Goal: Task Accomplishment & Management: Manage account settings

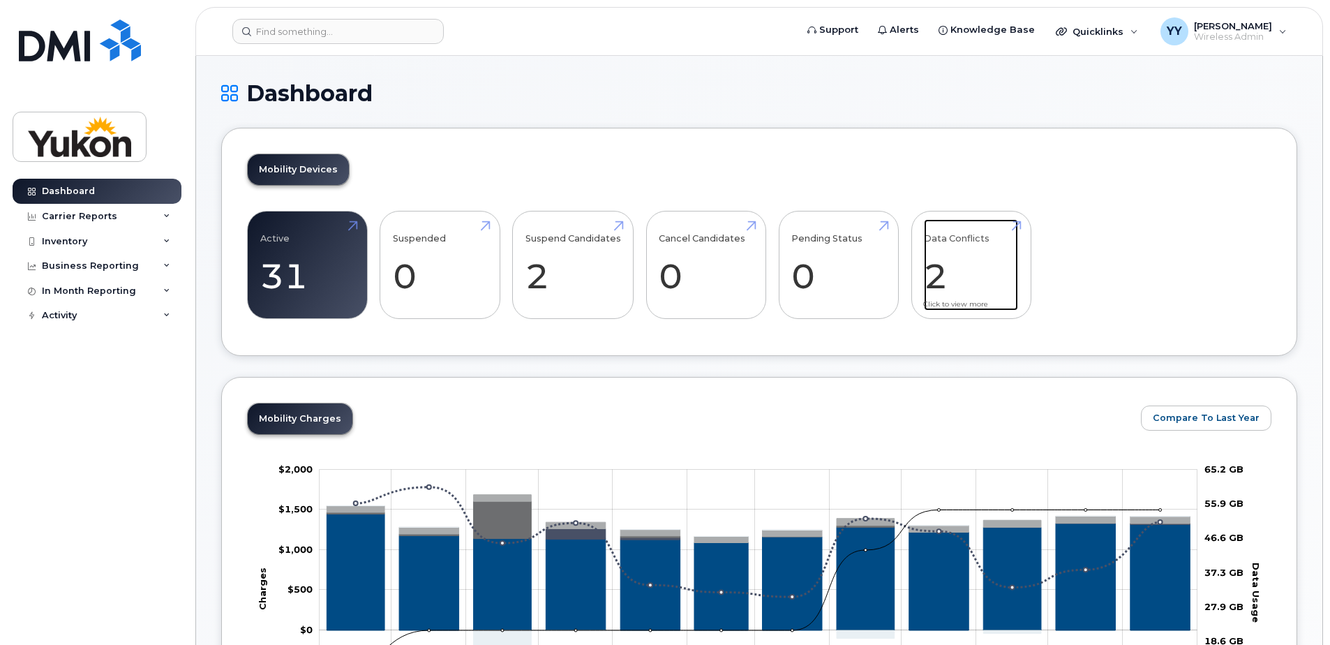
click at [954, 248] on link "Data Conflicts 2" at bounding box center [971, 265] width 94 height 92
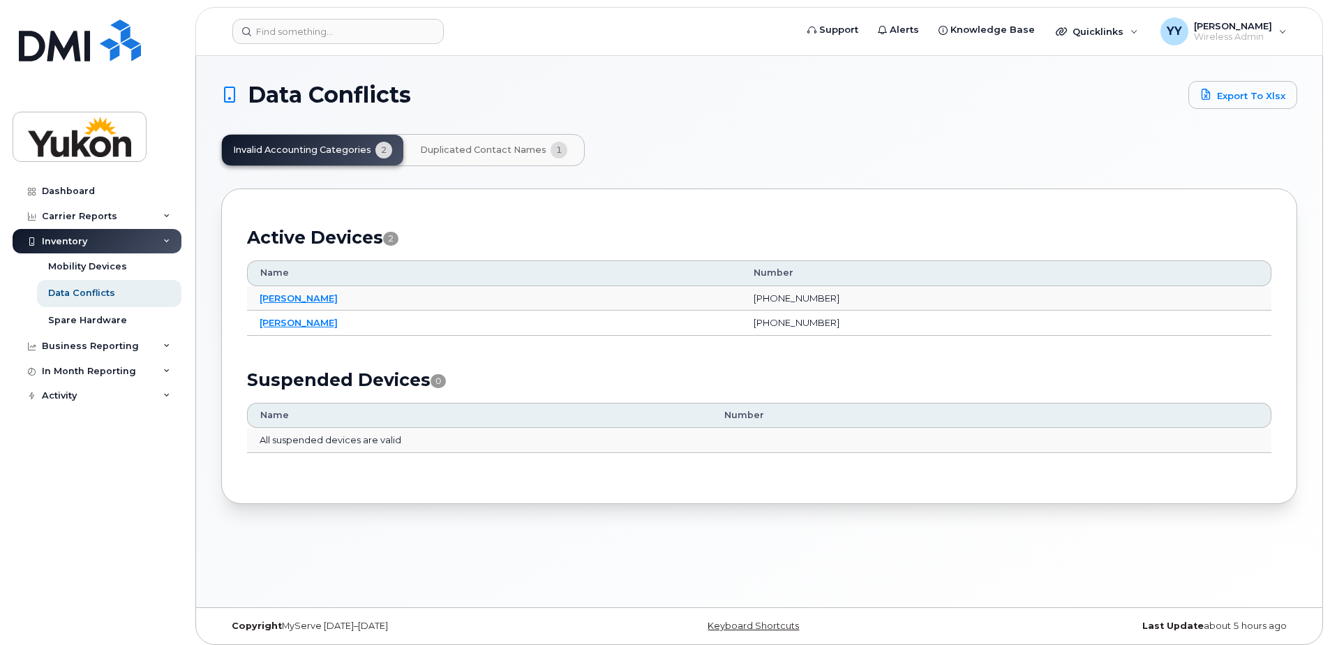
click at [354, 182] on div "Data Conflicts Export to Xlsx Invalid Accounting Categories 2 Duplicated Contac…" at bounding box center [759, 292] width 1076 height 423
click at [659, 300] on td "Aayush Dudeja" at bounding box center [494, 298] width 494 height 25
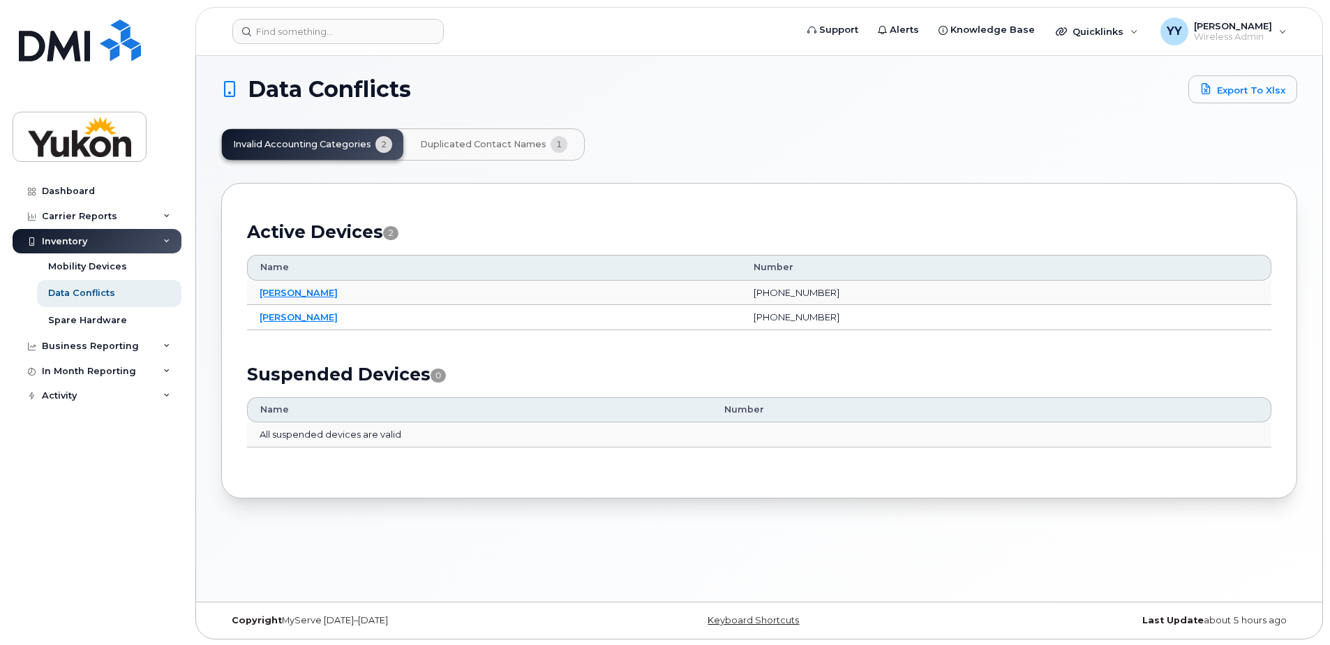
scroll to position [7, 0]
click at [283, 293] on link "Aayush Dudeja" at bounding box center [299, 290] width 78 height 11
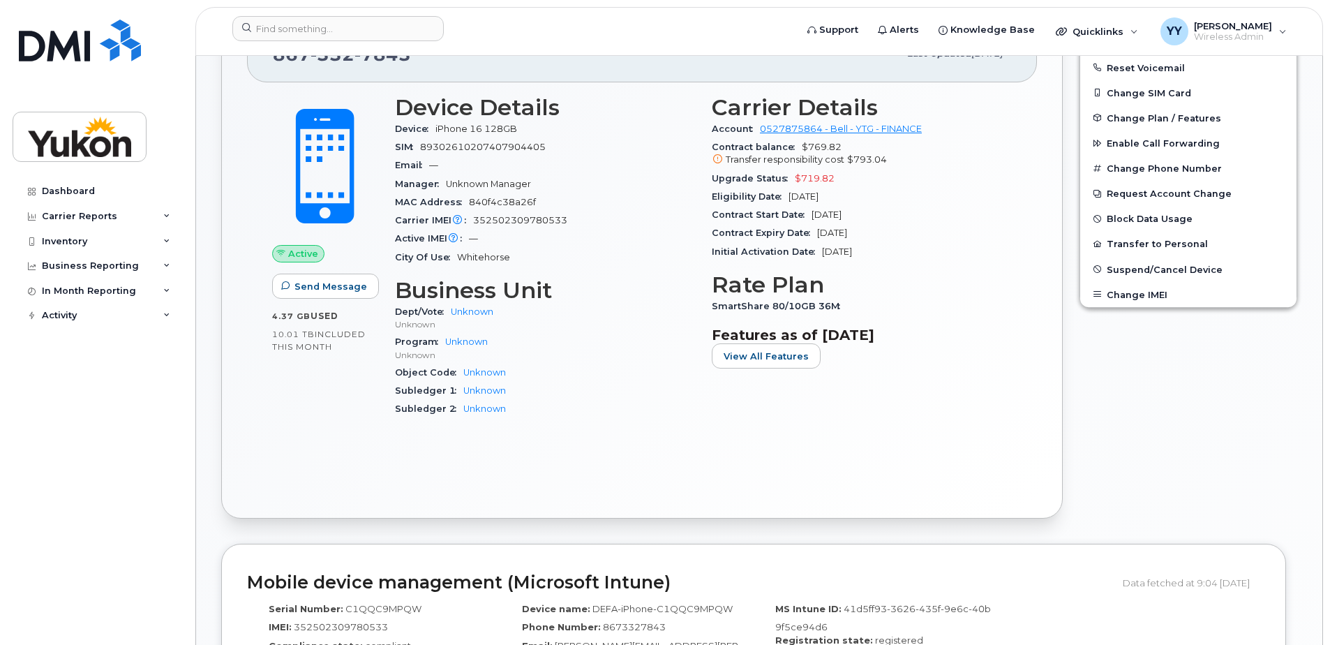
scroll to position [48, 0]
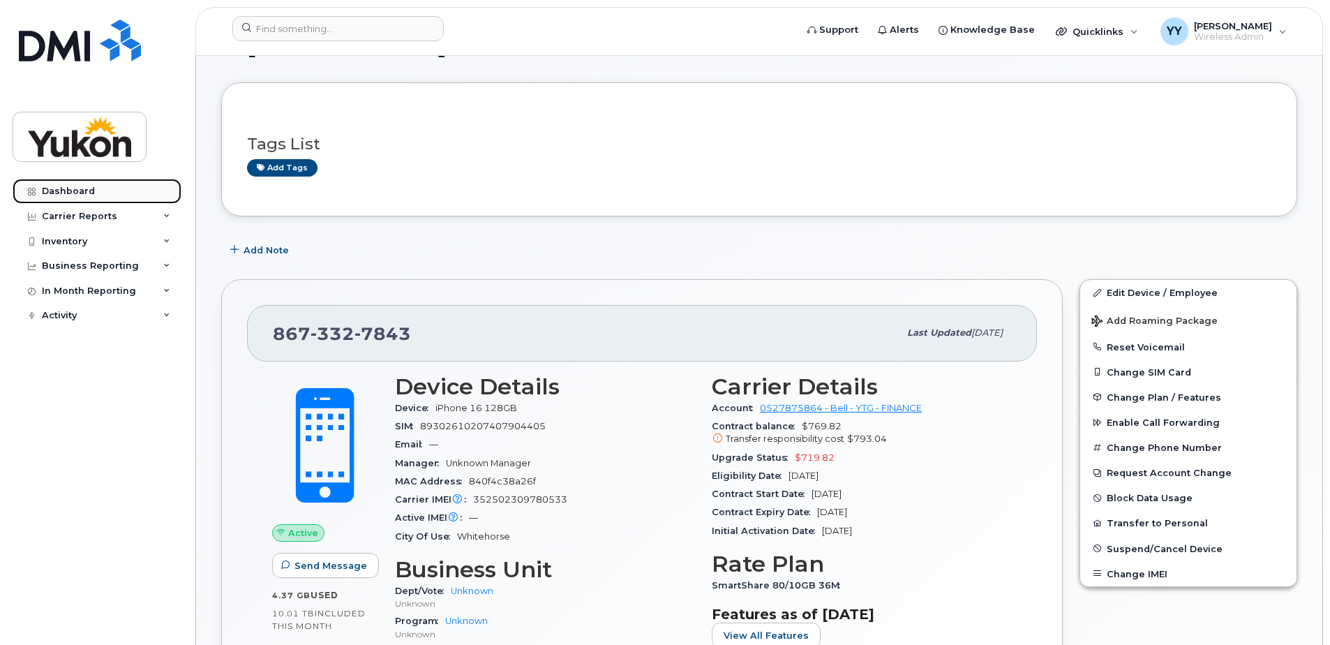
click at [74, 182] on link "Dashboard" at bounding box center [97, 191] width 169 height 25
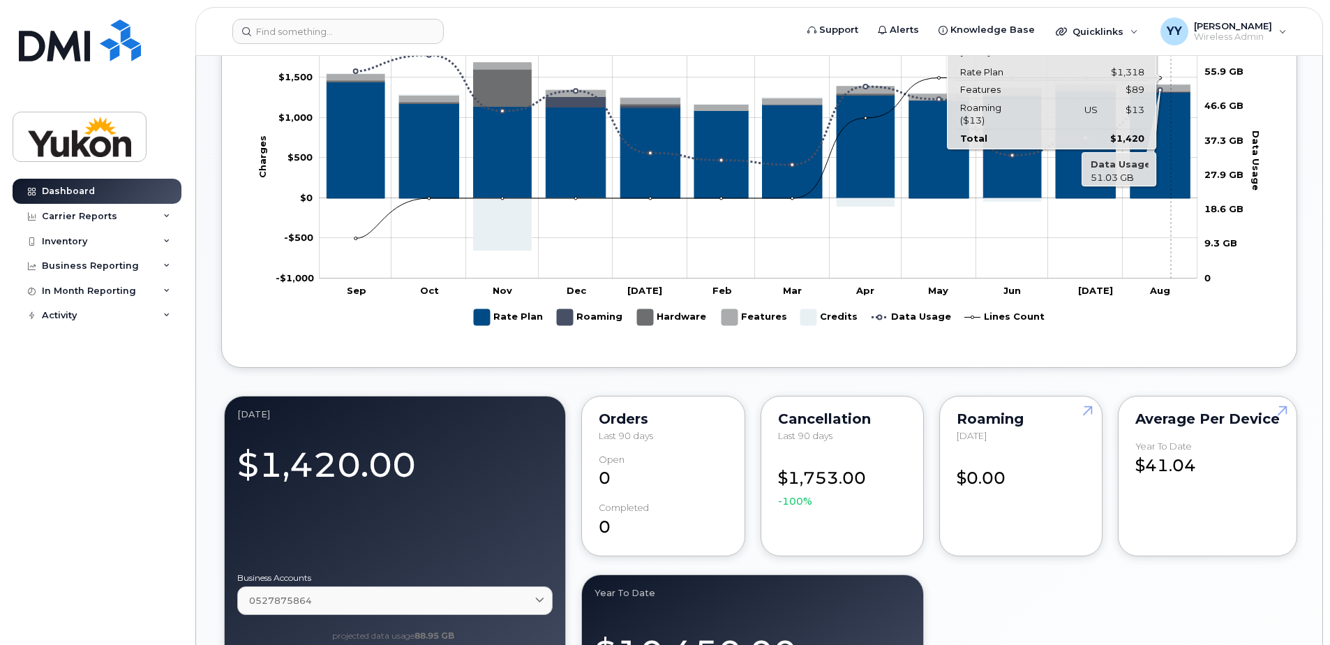
scroll to position [558, 0]
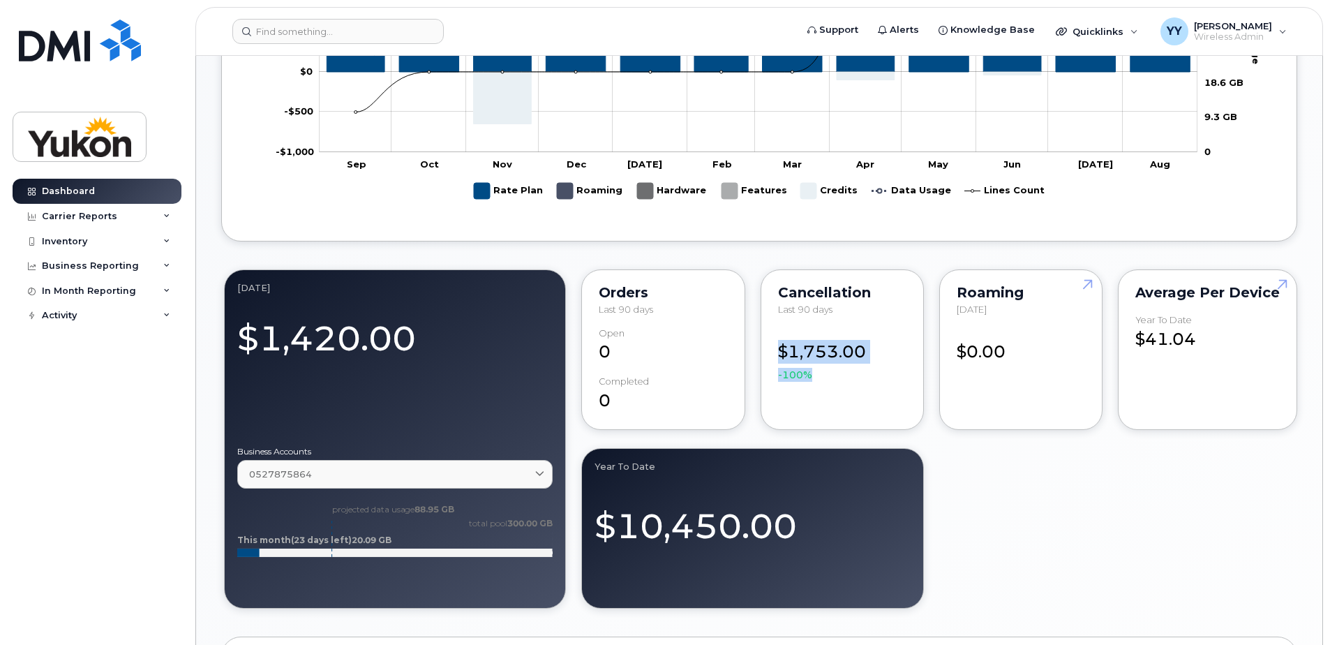
drag, startPoint x: 779, startPoint y: 347, endPoint x: 855, endPoint y: 403, distance: 94.7
click at [852, 400] on div "Cancellation Last 90 days $1,753.00 -100%" at bounding box center [841, 349] width 163 height 160
drag, startPoint x: 855, startPoint y: 403, endPoint x: 880, endPoint y: 413, distance: 26.9
click at [880, 413] on div "Cancellation Last 90 days $1,753.00 -100%" at bounding box center [841, 349] width 163 height 160
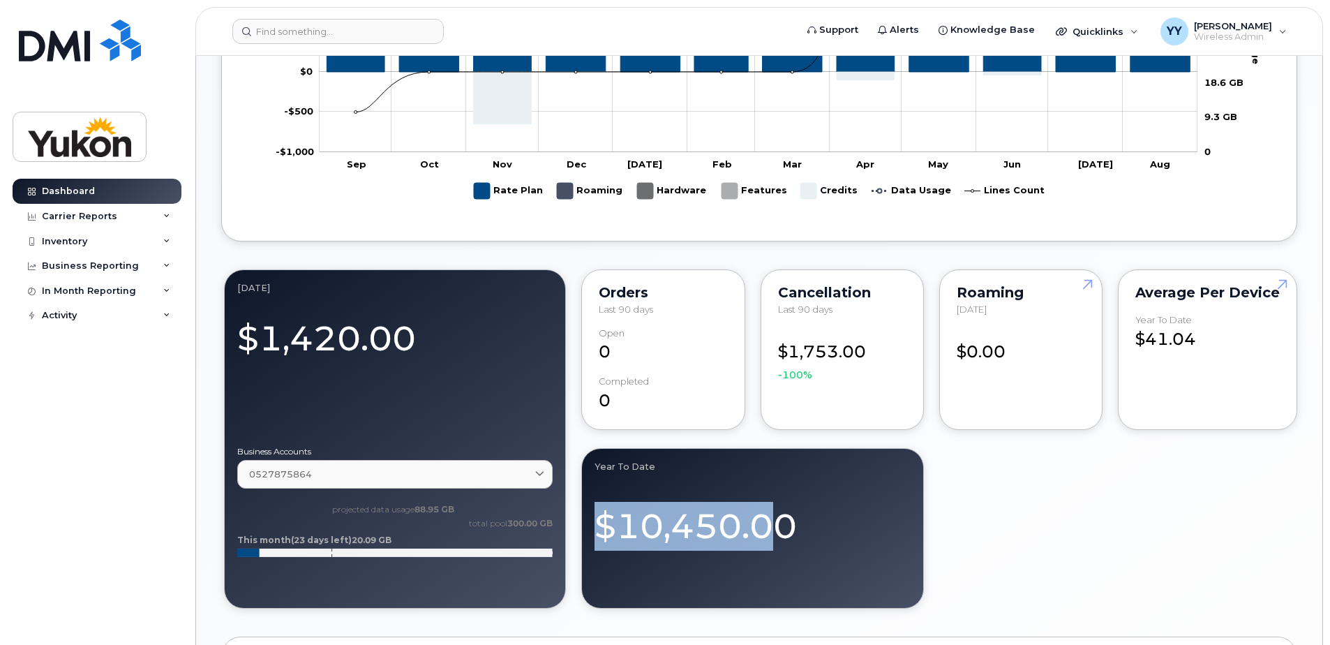
drag, startPoint x: 698, startPoint y: 534, endPoint x: 578, endPoint y: 530, distance: 120.0
click at [578, 530] on div "August 2025 $1,420.00 Business Accounts 0527875864 0527875864 YTG - FINANCE Dat…" at bounding box center [759, 439] width 1076 height 345
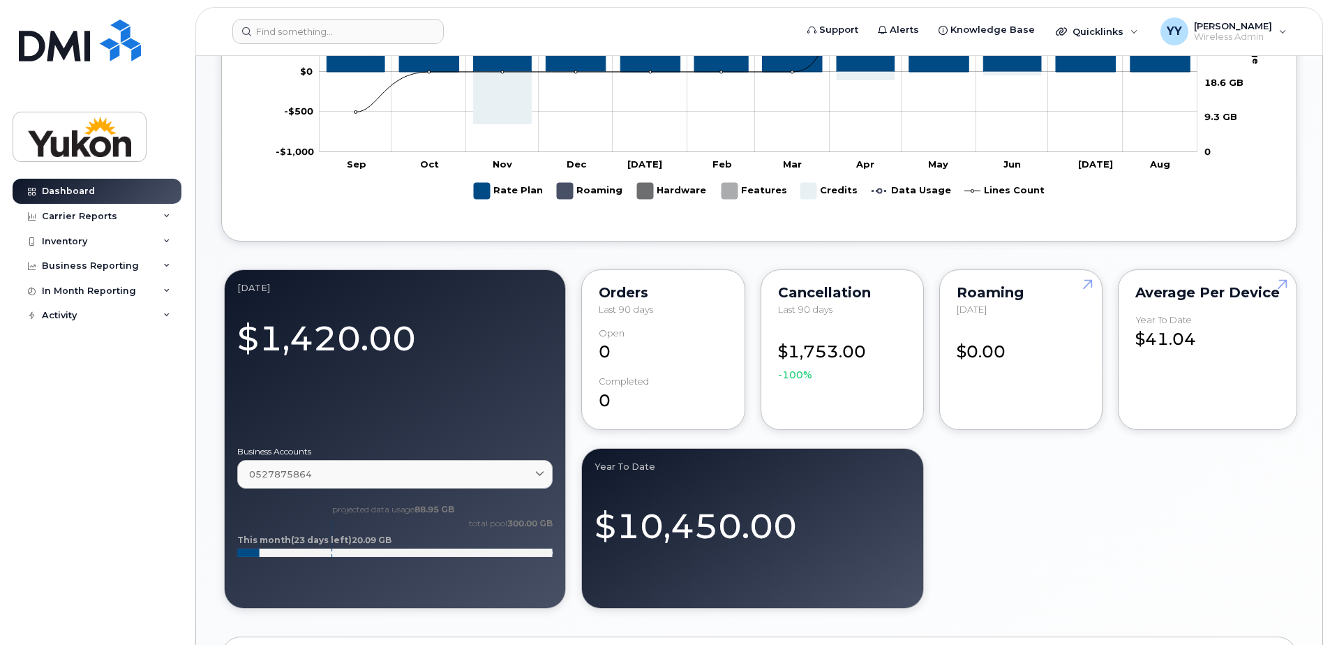
click at [350, 392] on div at bounding box center [394, 399] width 315 height 73
click at [326, 472] on div "0527875864" at bounding box center [395, 473] width 292 height 13
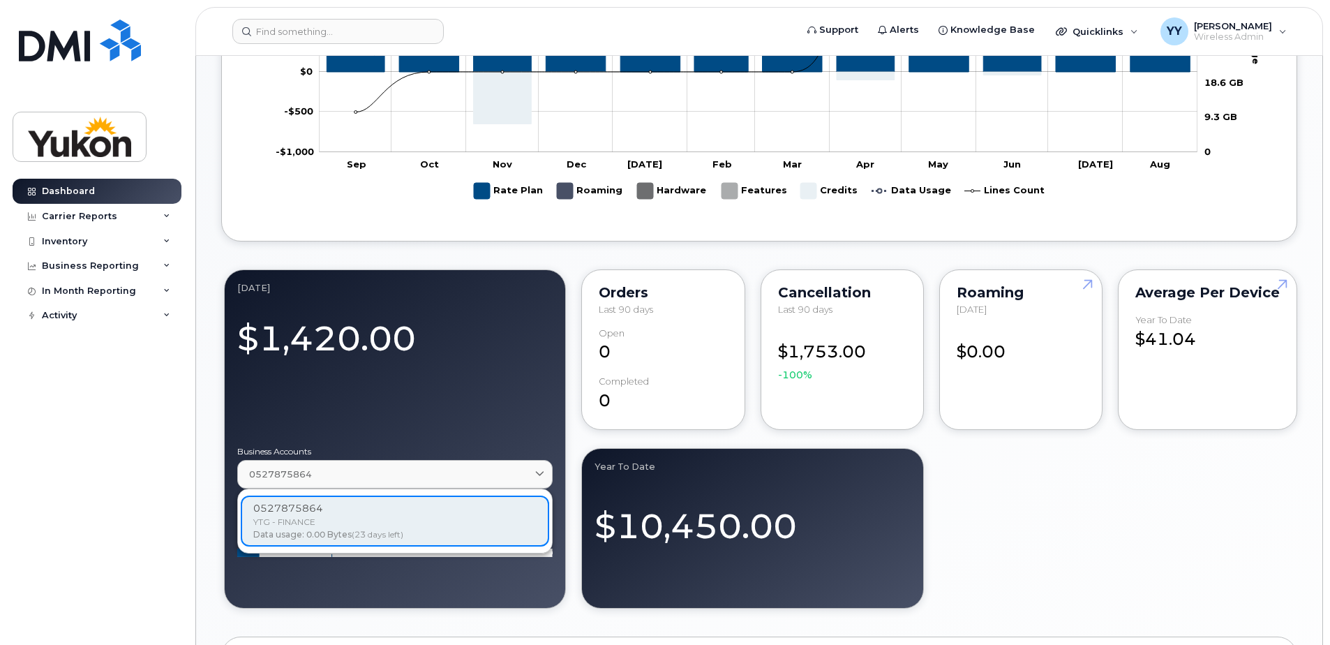
click at [394, 322] on div "$1,420.00" at bounding box center [394, 336] width 315 height 52
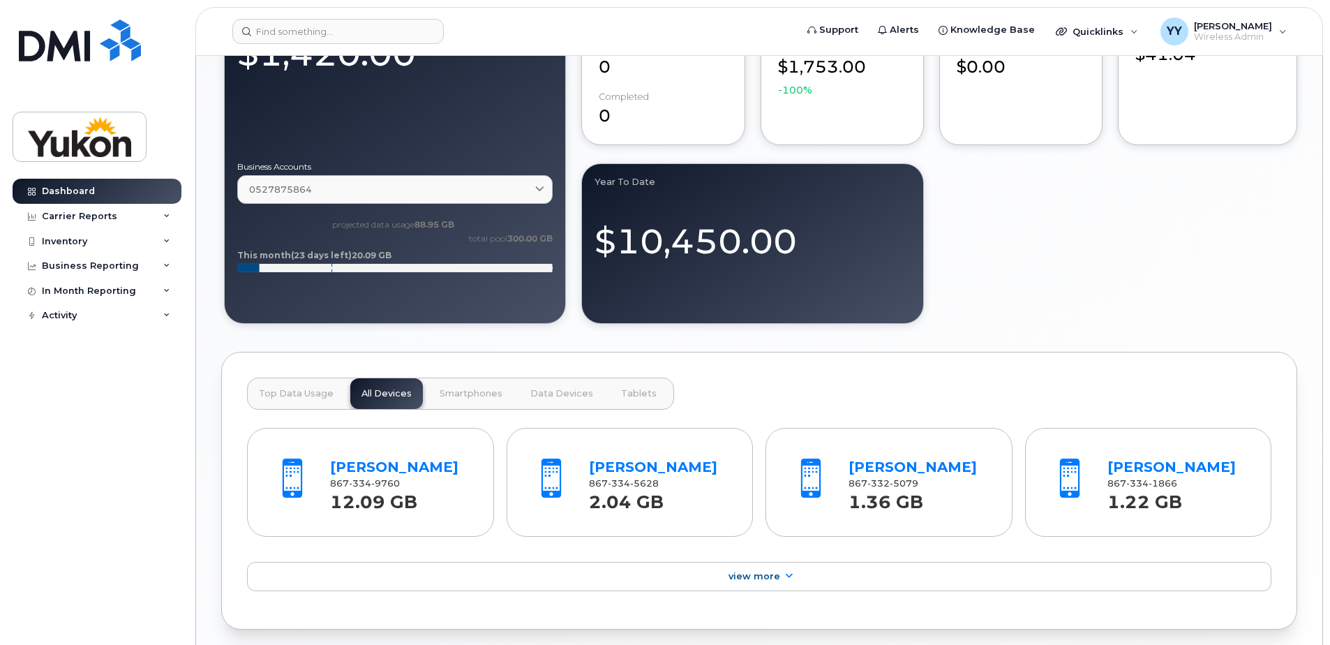
scroll to position [977, 0]
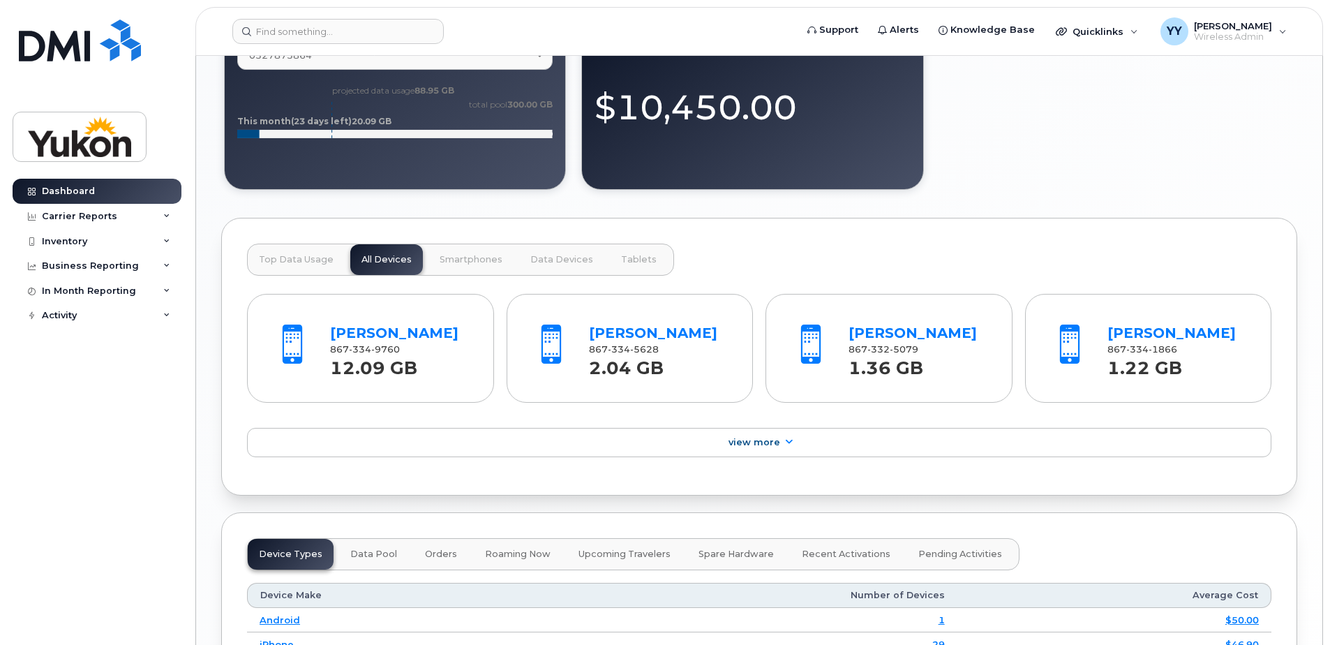
click at [625, 256] on span "Tablets" at bounding box center [639, 259] width 36 height 11
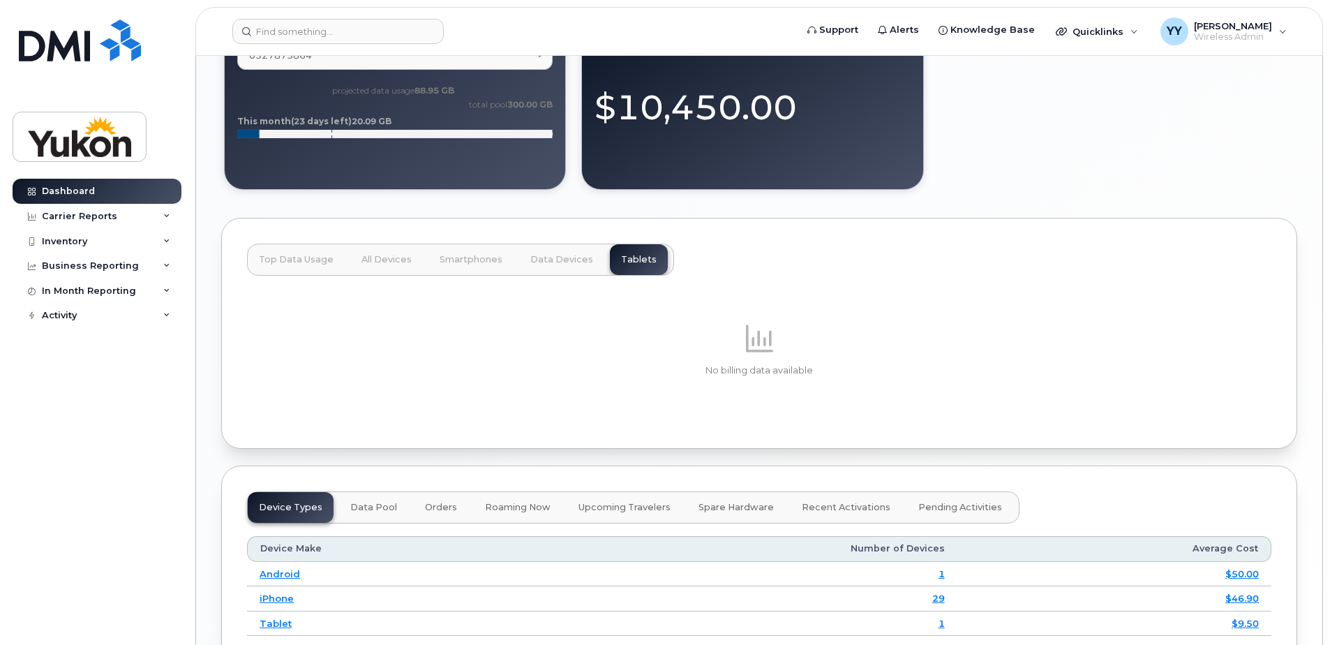
click at [288, 261] on span "Top Data Usage" at bounding box center [296, 259] width 75 height 11
click at [306, 256] on span "Top Data Usage" at bounding box center [296, 259] width 75 height 11
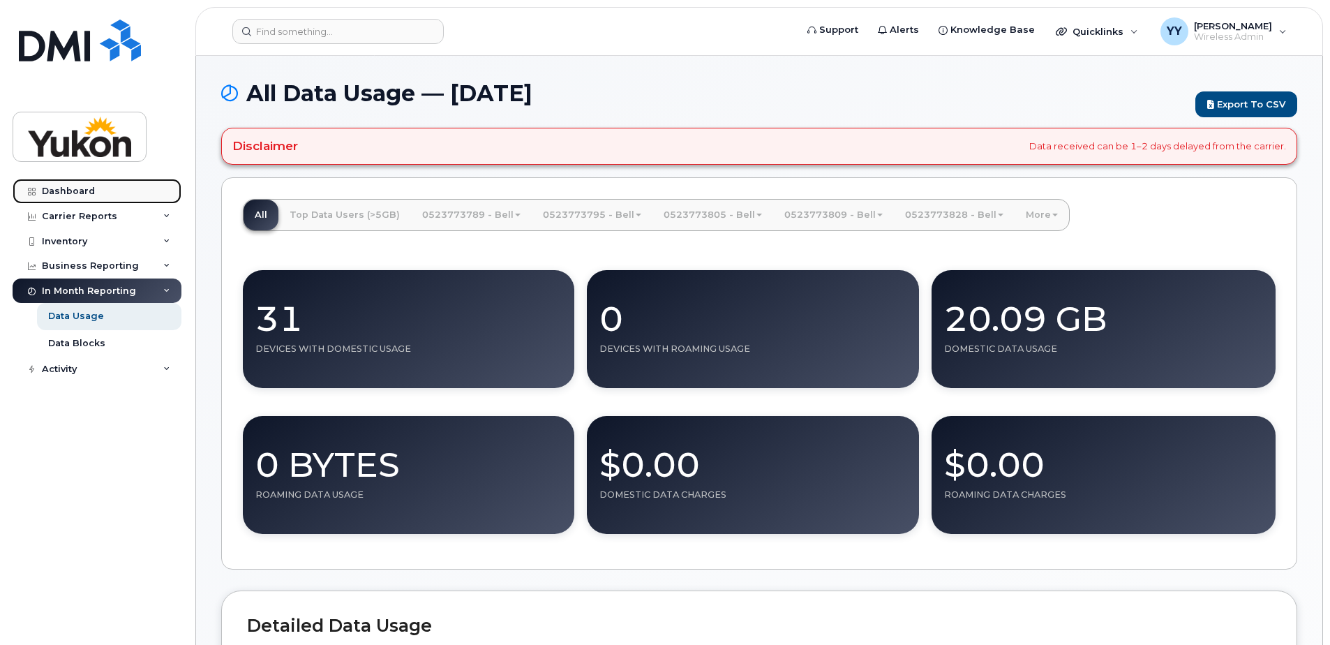
drag, startPoint x: 0, startPoint y: 0, endPoint x: 71, endPoint y: 182, distance: 195.5
click at [71, 182] on link "Dashboard" at bounding box center [97, 191] width 169 height 25
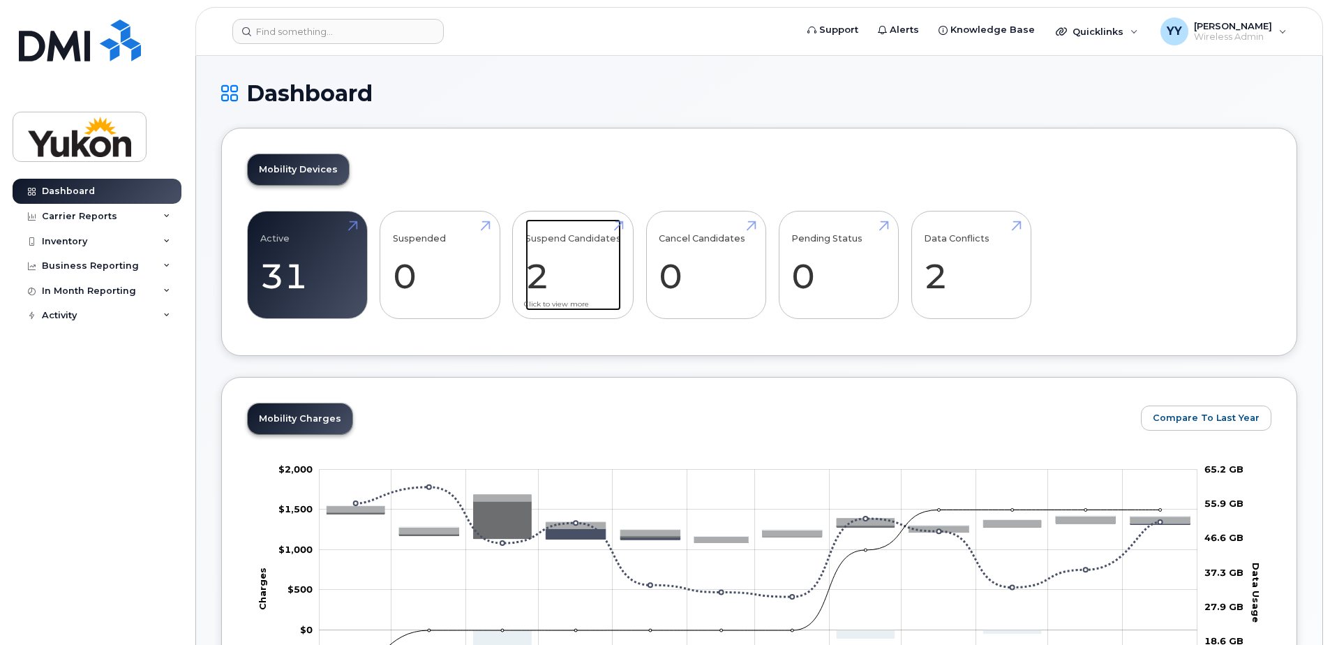
click at [571, 280] on link "Suspend Candidates 2" at bounding box center [573, 265] width 96 height 92
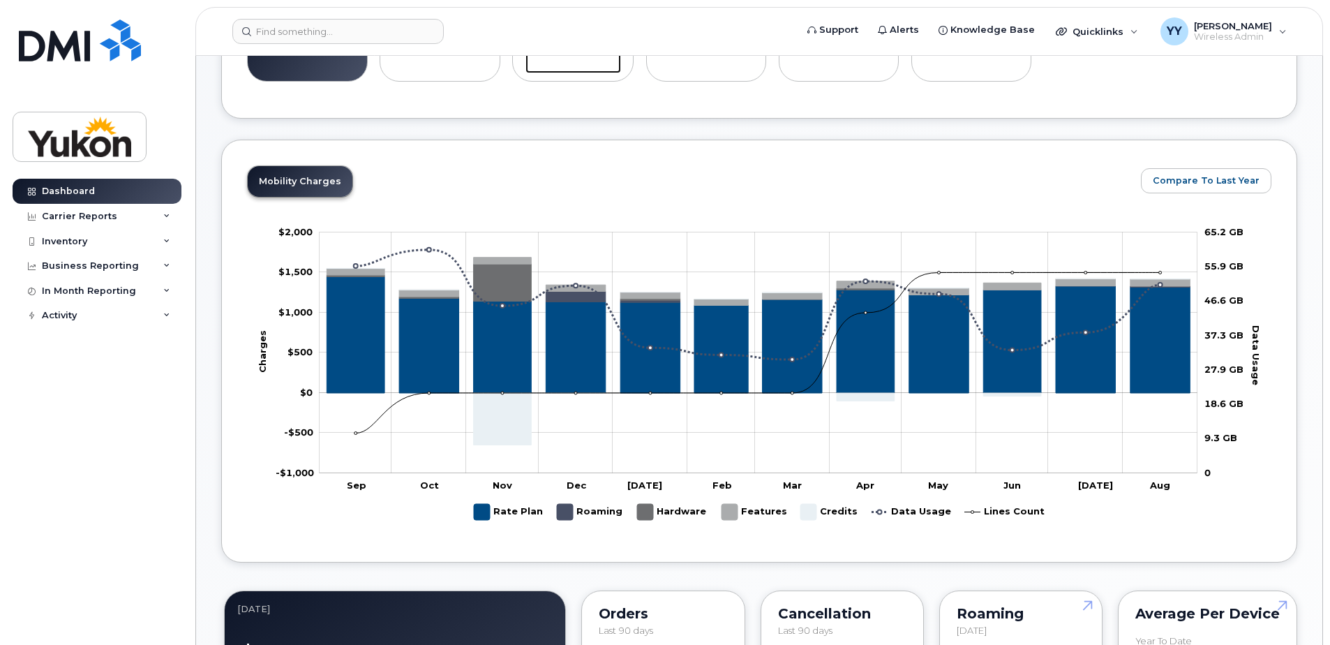
scroll to position [279, 0]
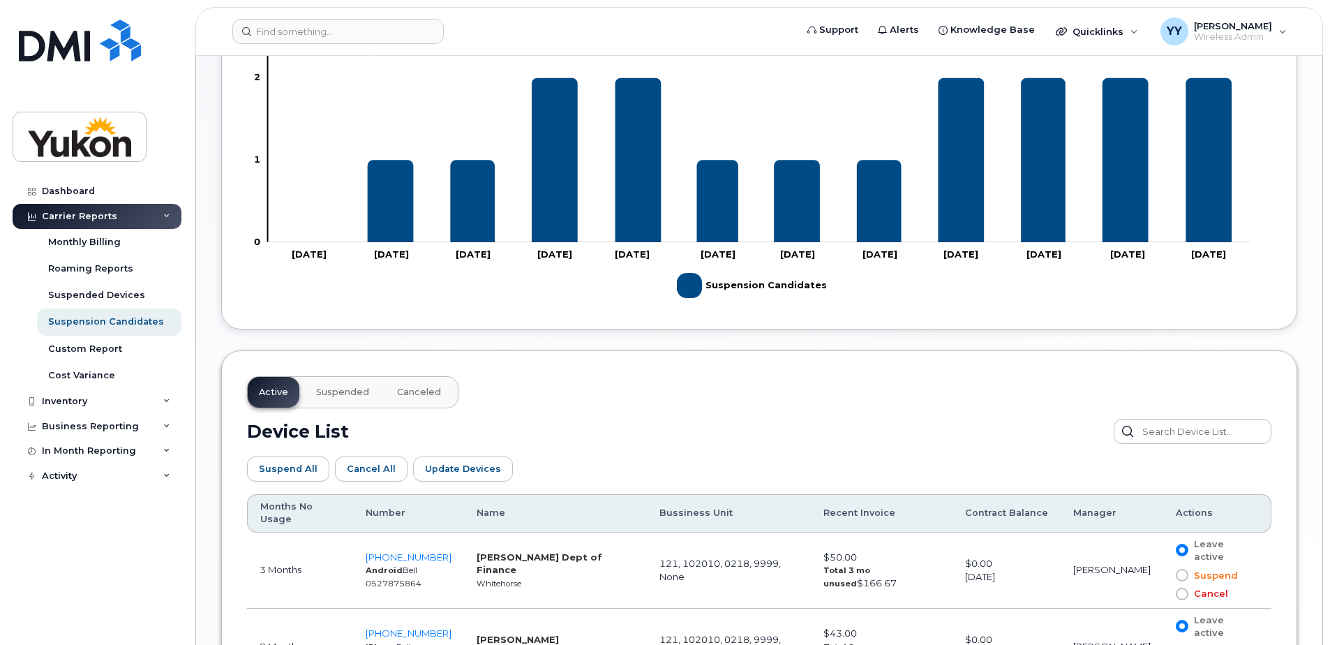
scroll to position [558, 0]
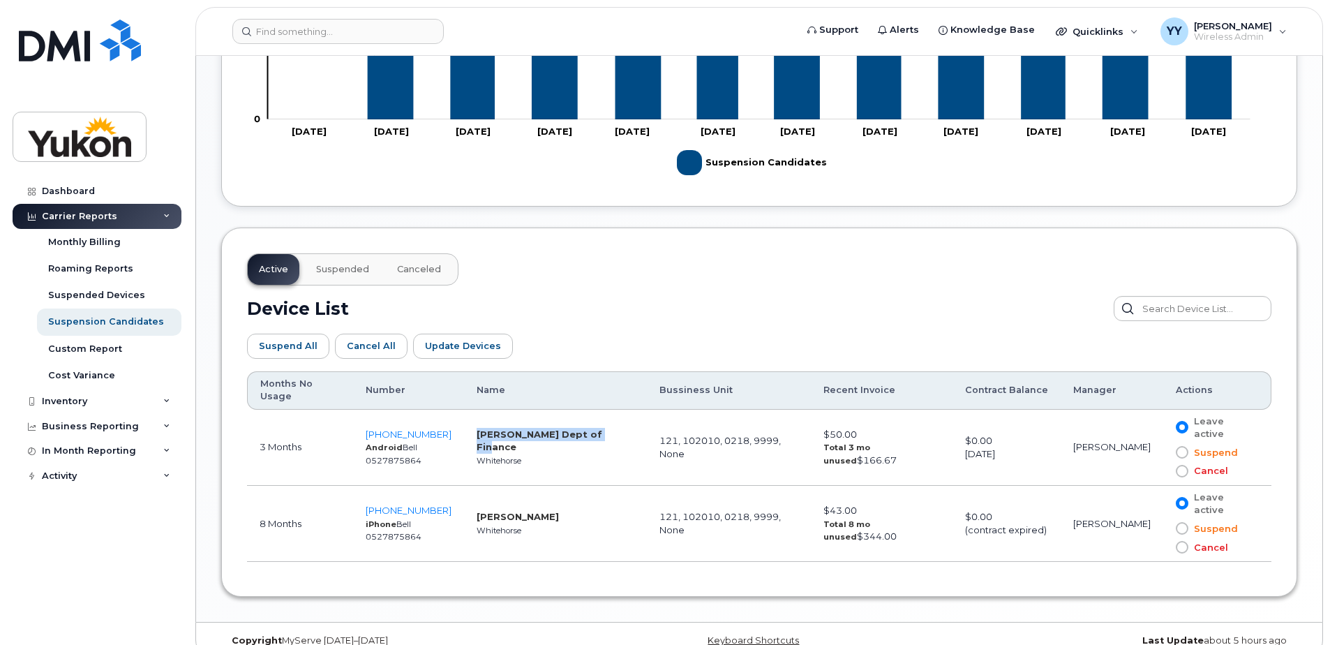
drag, startPoint x: 470, startPoint y: 421, endPoint x: 589, endPoint y: 419, distance: 119.3
click at [589, 419] on td "Nav Kiran Dept of Finance Whitehorse" at bounding box center [555, 448] width 183 height 76
click at [895, 430] on td "$50.00 Total 3 mo unused $166.67" at bounding box center [881, 448] width 141 height 76
drag, startPoint x: 915, startPoint y: 435, endPoint x: 259, endPoint y: 433, distance: 656.5
click at [259, 433] on tr "3 Months 867-332-3802 Android Bell 0527875864 Nav Kiran Dept of Finance Whiteho…" at bounding box center [759, 448] width 1024 height 76
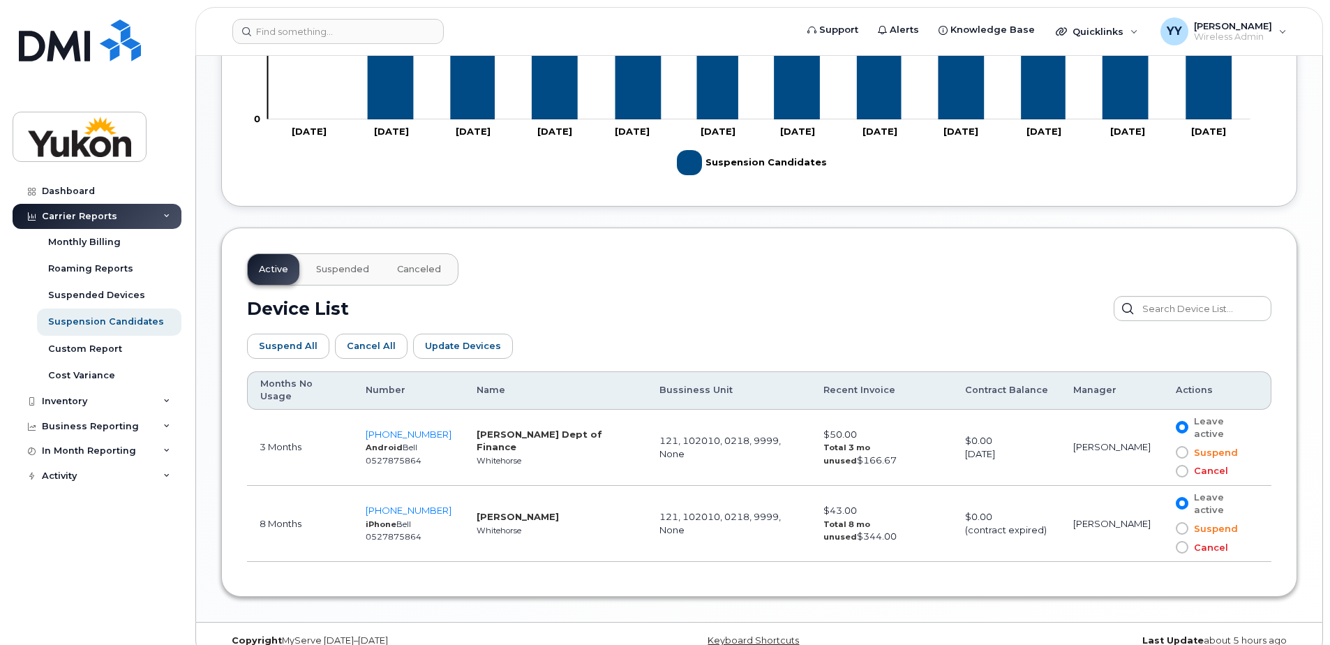
drag, startPoint x: 259, startPoint y: 433, endPoint x: 234, endPoint y: 438, distance: 25.0
click at [234, 438] on div "Active Suspended Canceled Device List Suspend All Cancel All Update Devices Cus…" at bounding box center [759, 411] width 1076 height 369
click at [1219, 446] on span "Suspend" at bounding box center [1213, 452] width 50 height 13
click at [1162, 452] on input "Suspend" at bounding box center [1162, 452] width 0 height 0
click at [485, 349] on span "Update Devices" at bounding box center [463, 345] width 76 height 13
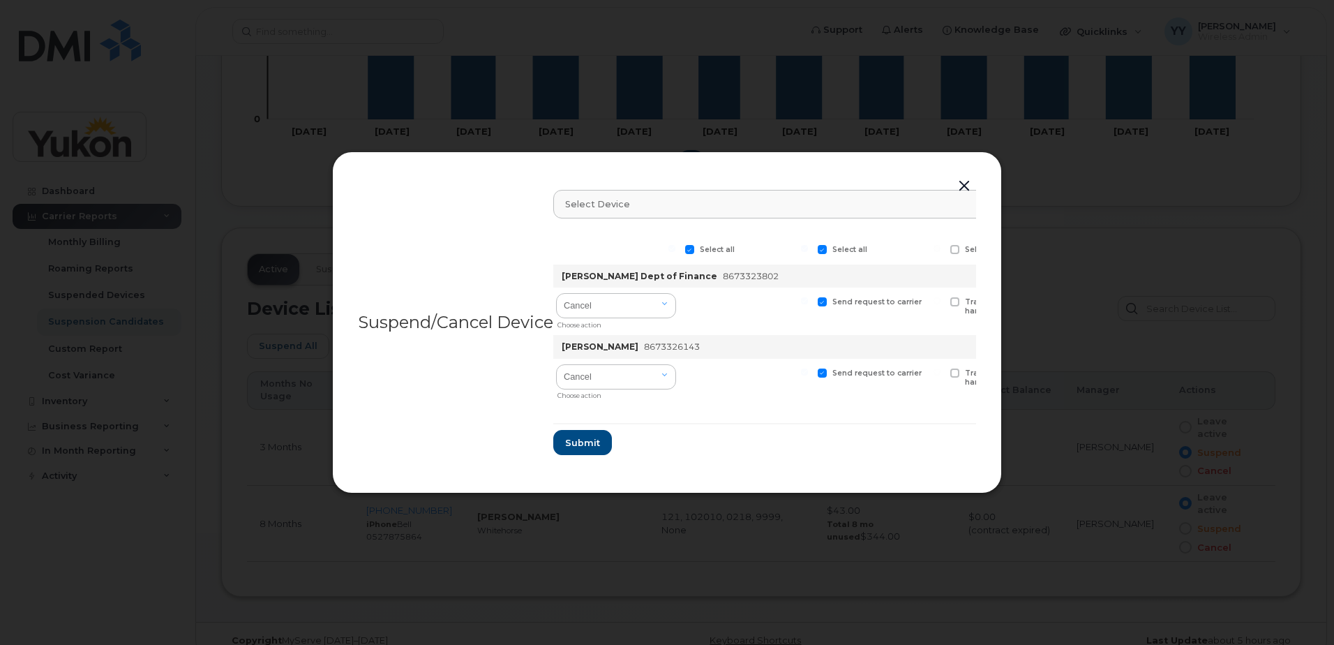
click at [959, 177] on button "button" at bounding box center [964, 187] width 21 height 20
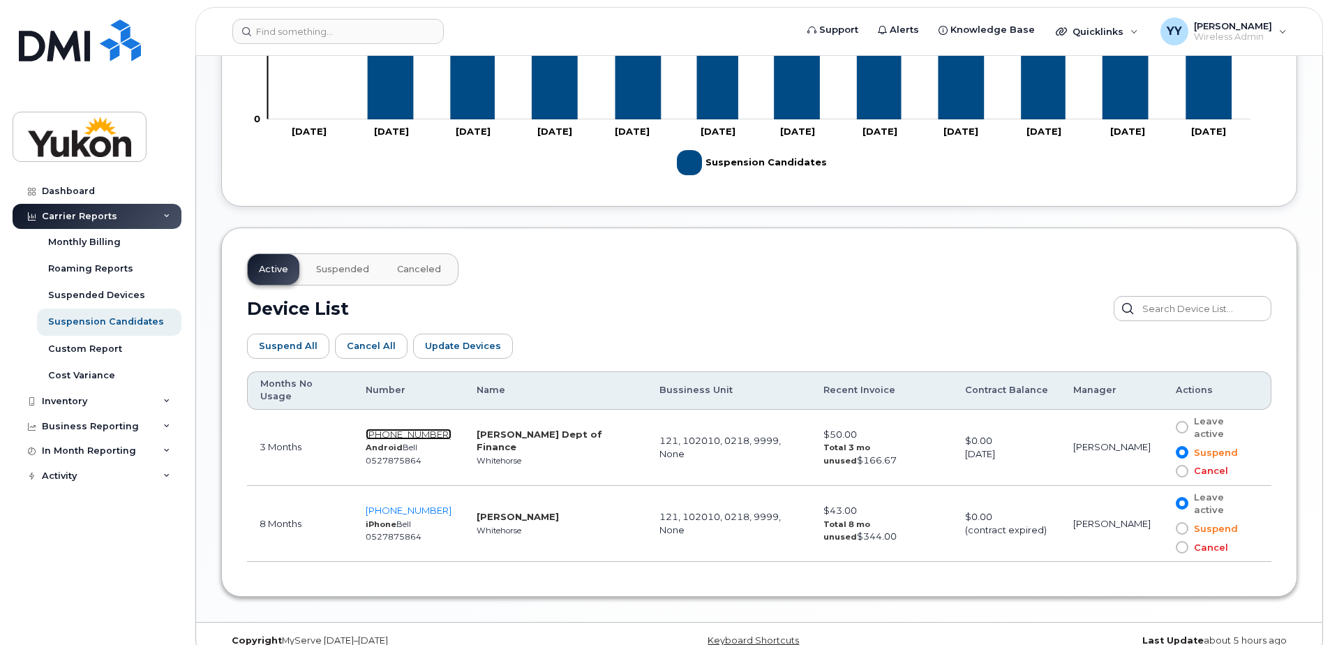
click at [417, 428] on span "[PHONE_NUMBER]" at bounding box center [409, 433] width 86 height 11
click at [573, 428] on strong "[PERSON_NAME] Dept of Finance" at bounding box center [540, 440] width 126 height 24
drag, startPoint x: 393, startPoint y: 434, endPoint x: 663, endPoint y: 438, distance: 269.3
click at [590, 437] on tr "3 Months 867-332-3802 Android Bell 0527875864 Nav Kiran Dept of Finance Whiteho…" at bounding box center [759, 448] width 1024 height 76
drag, startPoint x: 663, startPoint y: 438, endPoint x: 873, endPoint y: 448, distance: 210.9
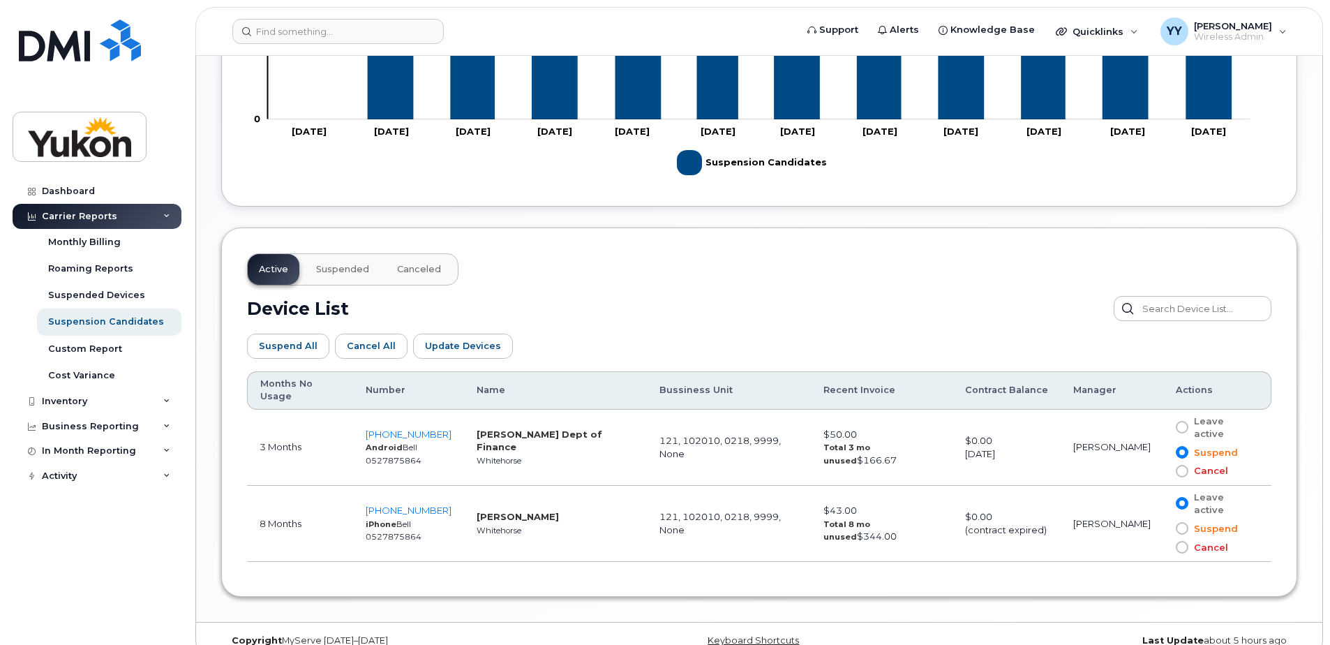
click at [873, 448] on td "$50.00 Total 3 mo unused $166.67" at bounding box center [881, 448] width 141 height 76
click at [1204, 446] on span "Suspend" at bounding box center [1213, 452] width 50 height 13
click at [1162, 452] on input "Suspend" at bounding box center [1162, 452] width 0 height 0
click at [346, 270] on span "Suspended" at bounding box center [342, 269] width 53 height 11
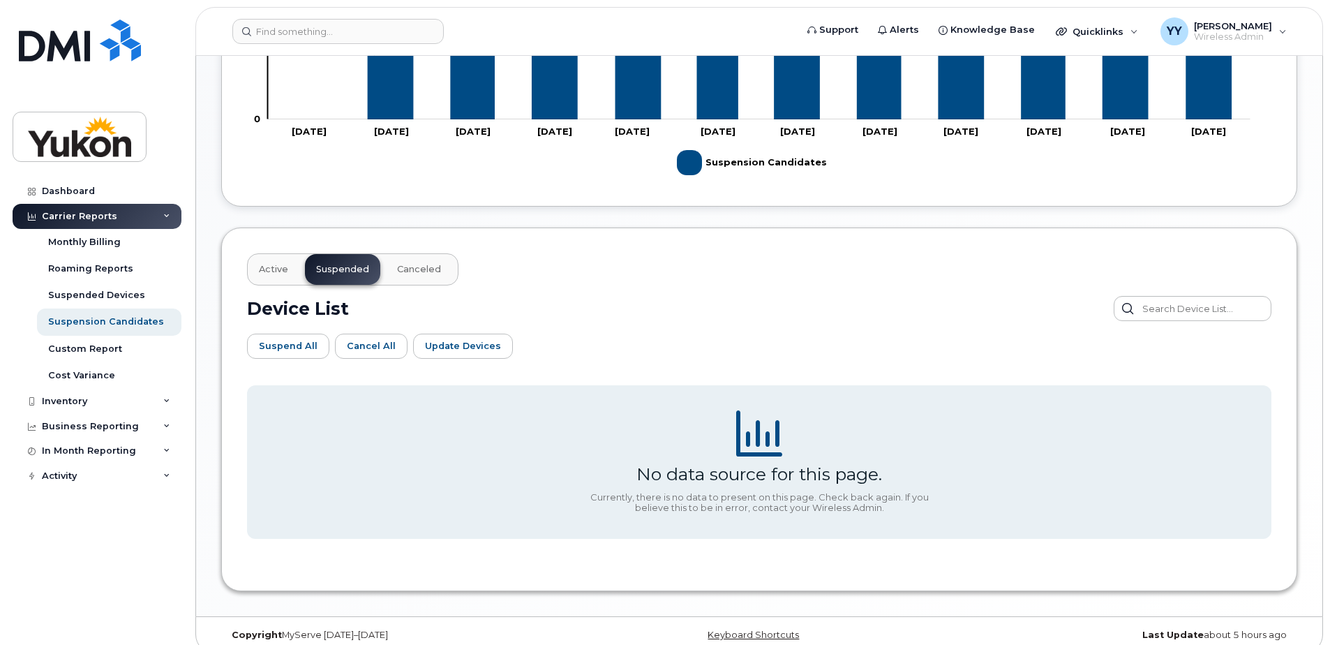
click at [276, 271] on span "Active" at bounding box center [273, 269] width 29 height 11
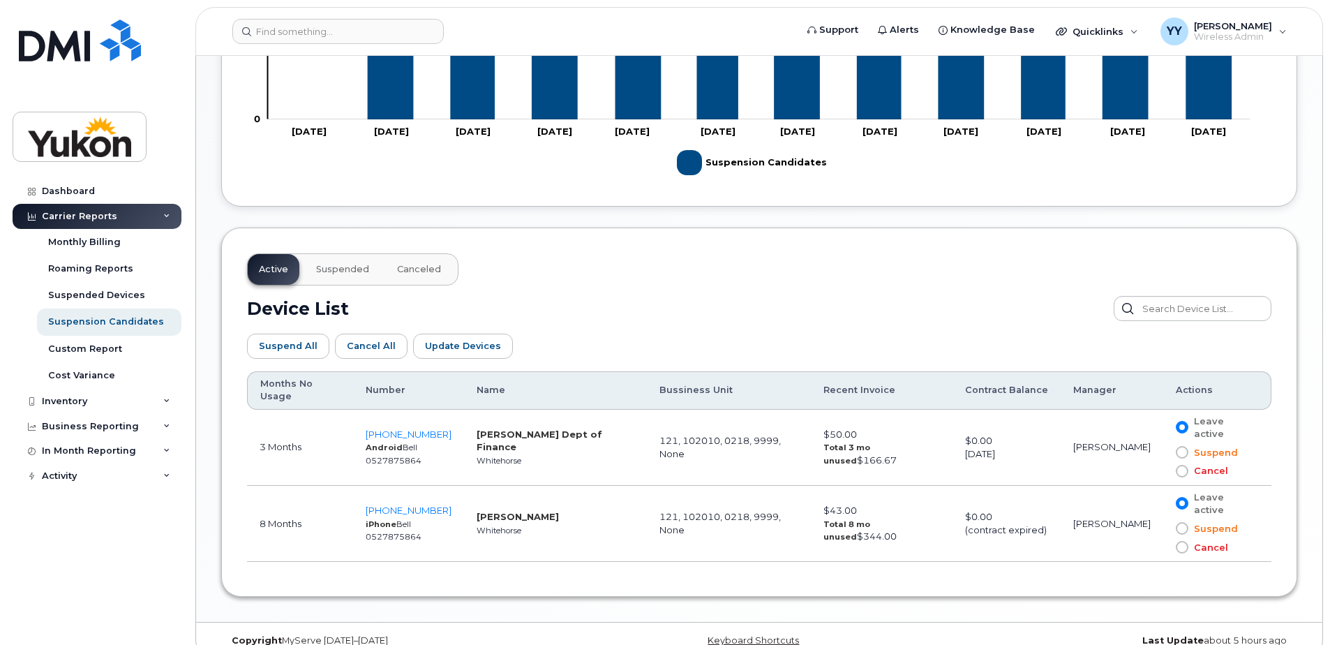
click at [451, 271] on div "Active Suspended Canceled" at bounding box center [352, 269] width 211 height 32
click at [407, 272] on span "Canceled" at bounding box center [419, 269] width 44 height 11
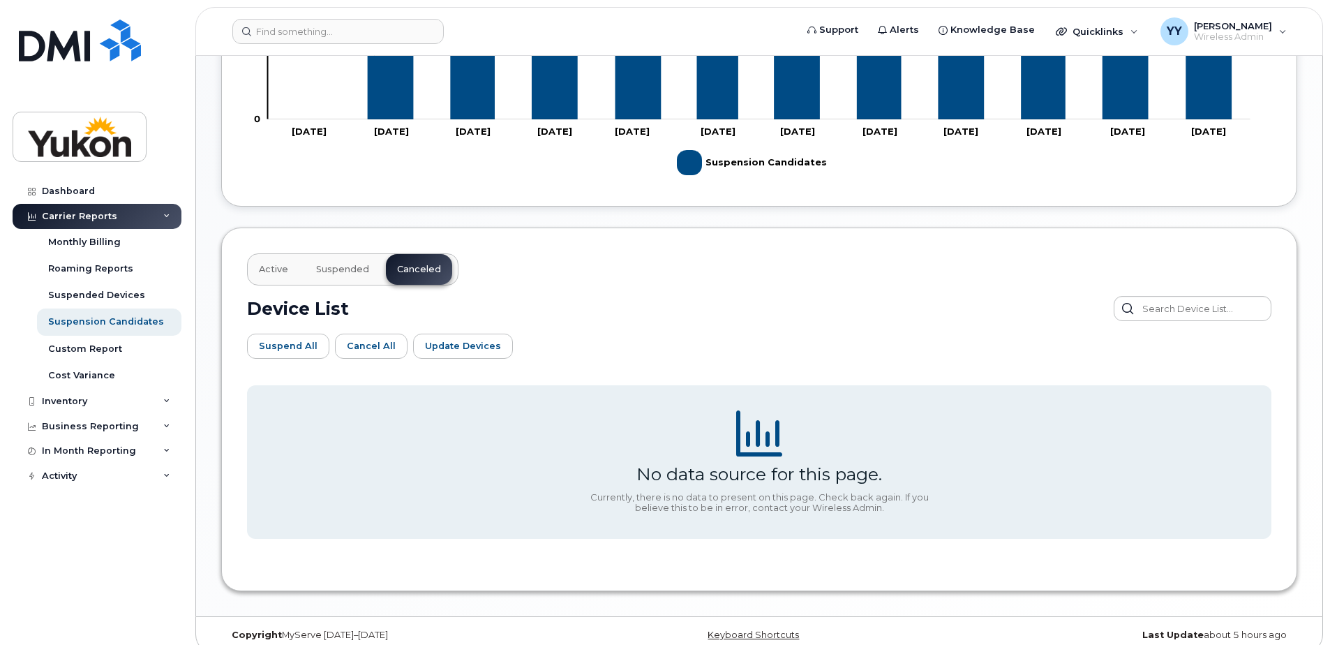
click at [280, 274] on span "Active" at bounding box center [273, 269] width 29 height 11
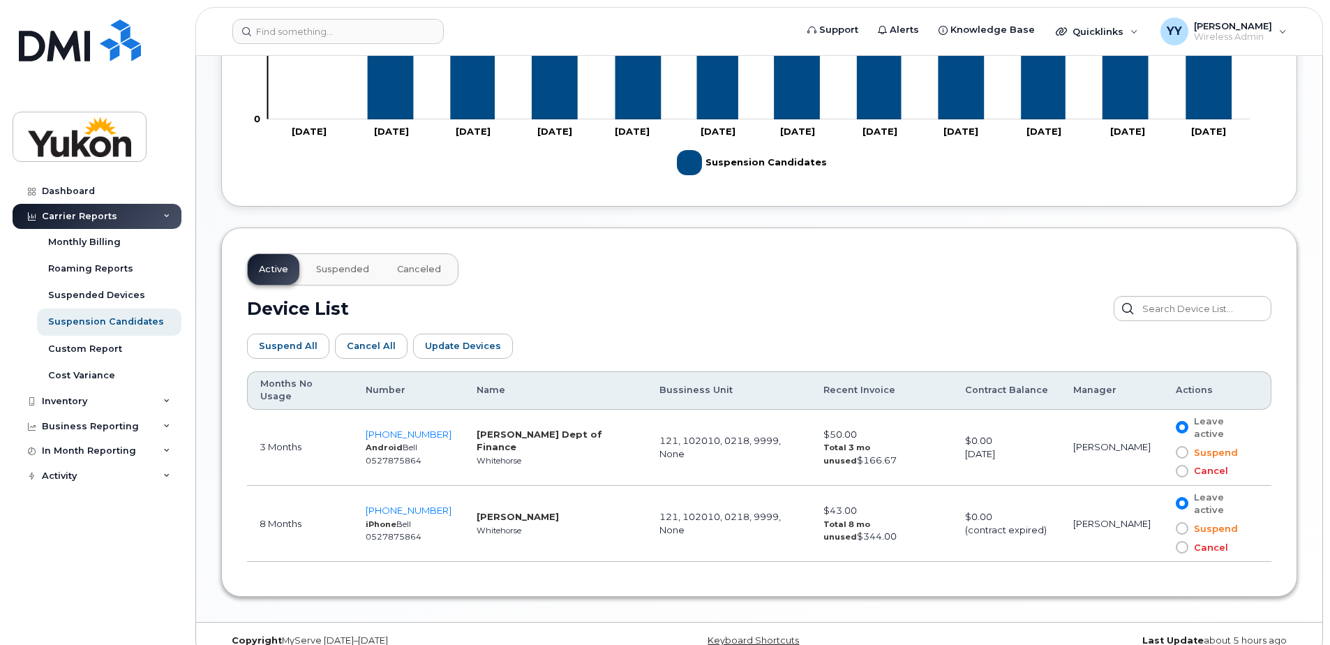
click at [1199, 446] on span "Suspend" at bounding box center [1213, 452] width 50 height 13
click at [1162, 452] on input "Suspend" at bounding box center [1162, 452] width 0 height 0
click at [463, 345] on span "Update Devices" at bounding box center [463, 345] width 76 height 13
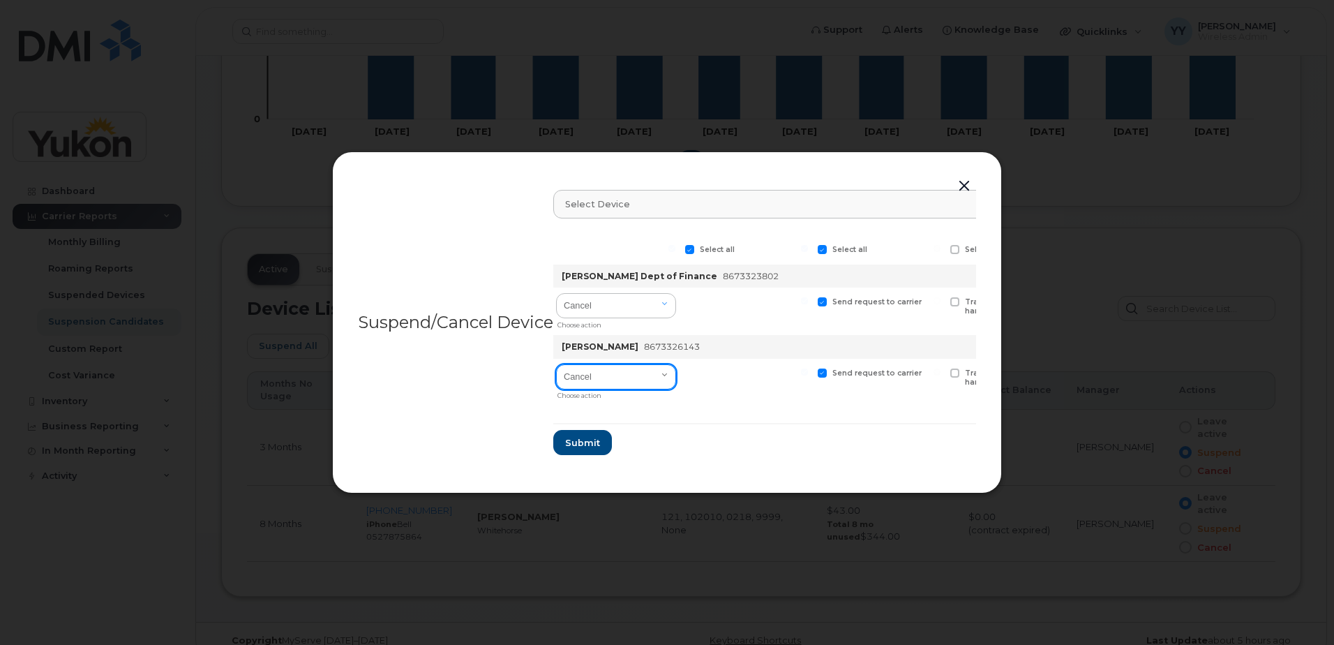
click at [597, 370] on select "Cancel Suspend - Extend Suspension Suspend - Reduced Rate Suspend - Full Rate S…" at bounding box center [616, 376] width 120 height 25
click at [599, 379] on select "Cancel Suspend - Extend Suspension Suspend - Reduced Rate Suspend - Full Rate S…" at bounding box center [616, 376] width 120 height 25
click at [717, 252] on span "Select all" at bounding box center [717, 249] width 35 height 9
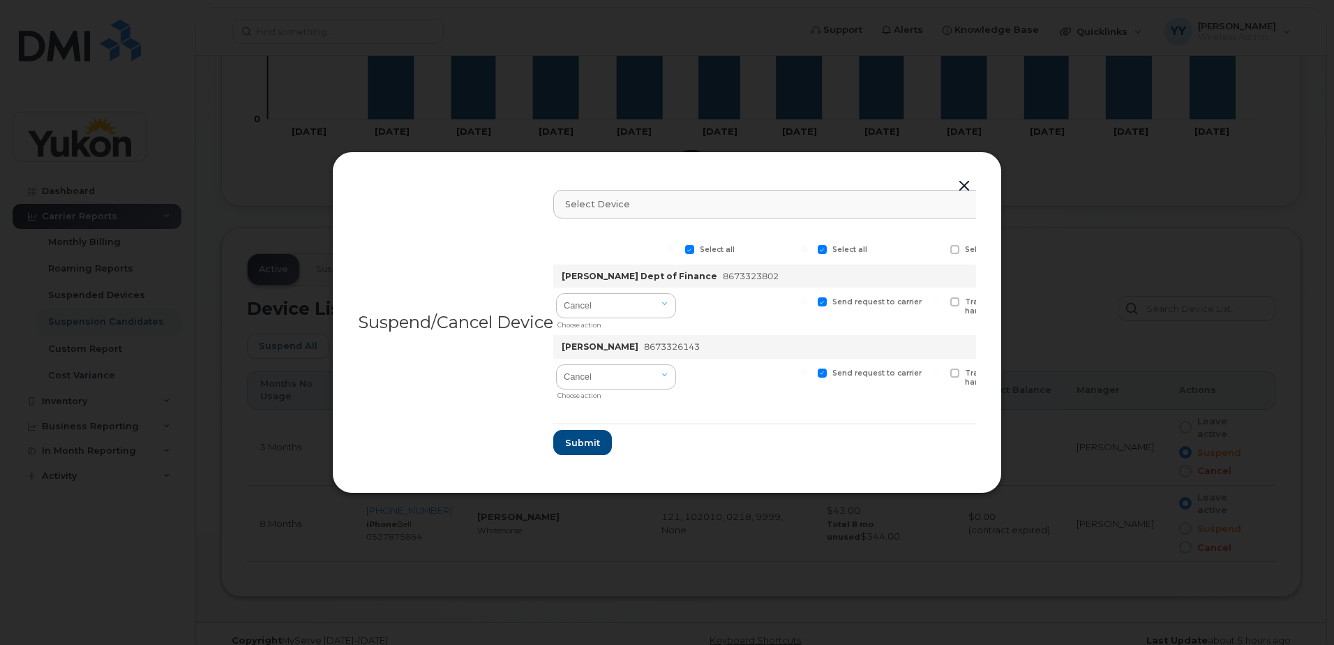
click at [675, 252] on input "Select all" at bounding box center [671, 248] width 7 height 7
checkbox input "false"
click at [649, 366] on select "Cancel Suspend - Extend Suspension Suspend - Reduced Rate Suspend - Full Rate S…" at bounding box center [616, 376] width 120 height 25
click at [814, 405] on form "Select all Select all Select all Select all Nav Kiran Dept of Finance 867332380…" at bounding box center [963, 345] width 820 height 220
drag, startPoint x: 571, startPoint y: 394, endPoint x: 708, endPoint y: 407, distance: 138.1
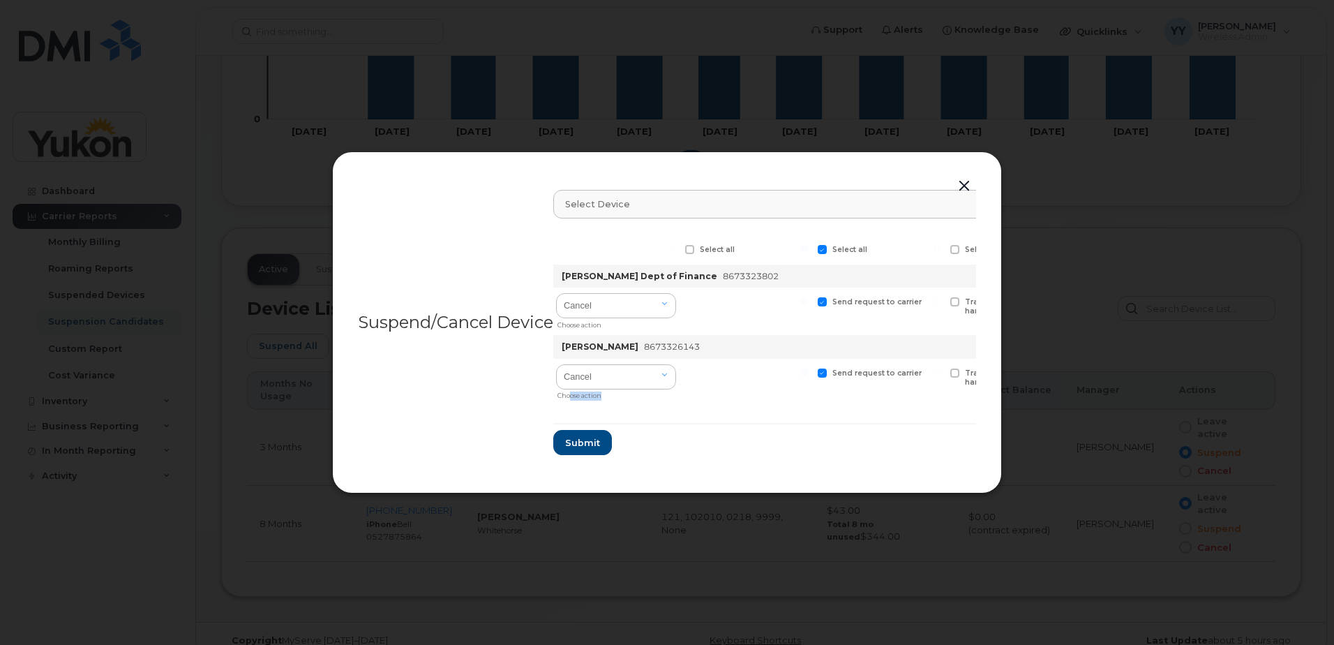
click at [681, 401] on div "Cancel Suspend - Extend Suspension Suspend - Reduced Rate Suspend - Full Rate S…" at bounding box center [963, 383] width 820 height 48
click at [708, 407] on form "Select all Select all Select all Select all Nav Kiran Dept of Finance 867332380…" at bounding box center [963, 345] width 820 height 220
click at [887, 371] on span "Send request to carrier" at bounding box center [876, 372] width 89 height 9
click at [808, 371] on input "Send request to carrier" at bounding box center [804, 371] width 7 height 7
checkbox input "false"
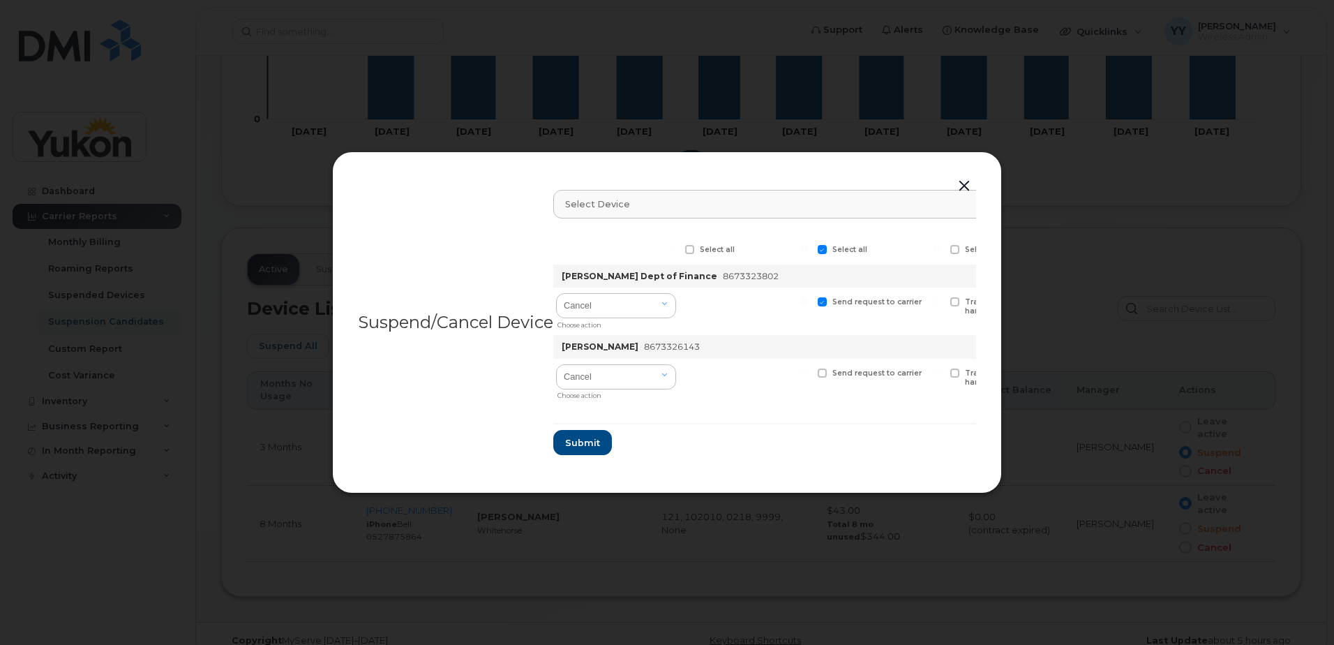
click at [970, 179] on button "button" at bounding box center [964, 187] width 21 height 20
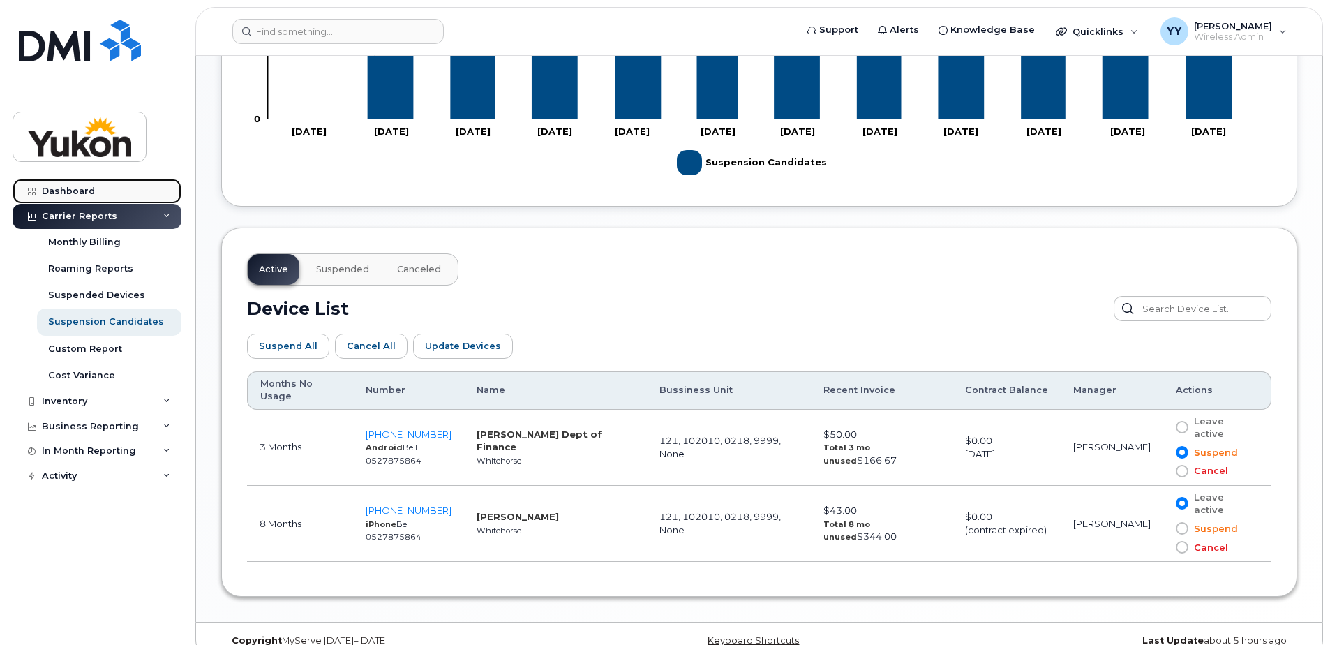
click at [95, 188] on link "Dashboard" at bounding box center [97, 191] width 169 height 25
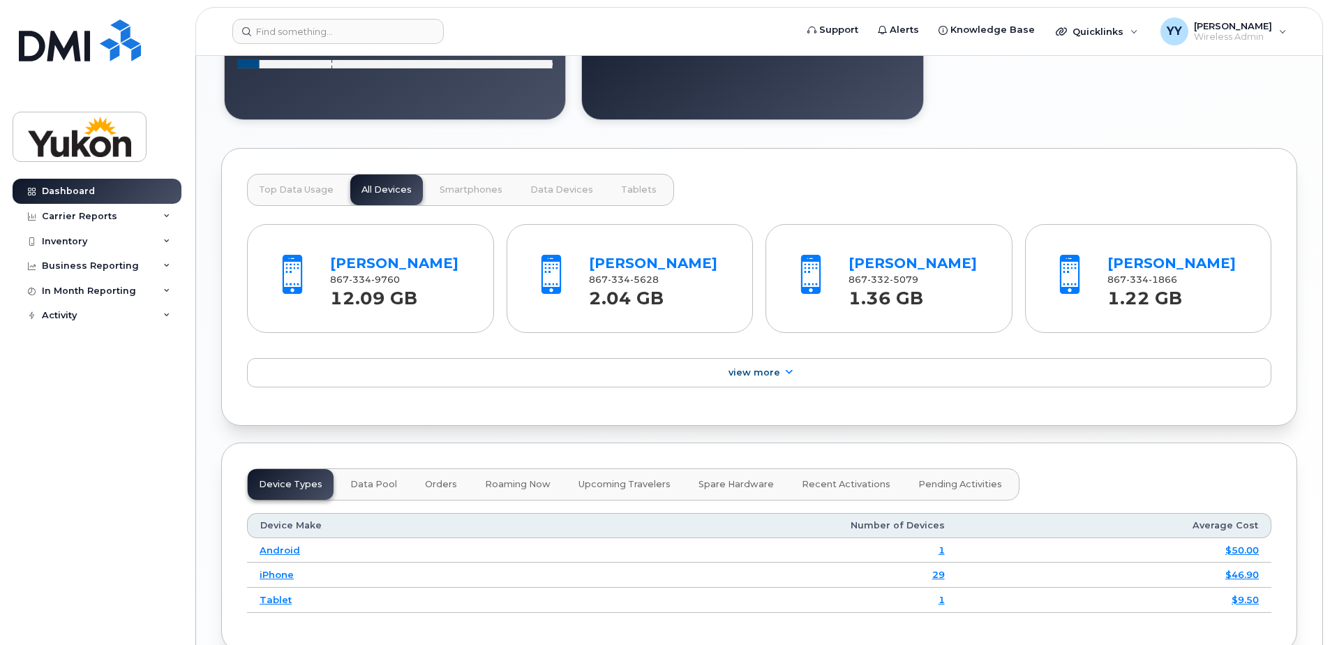
scroll to position [1159, 0]
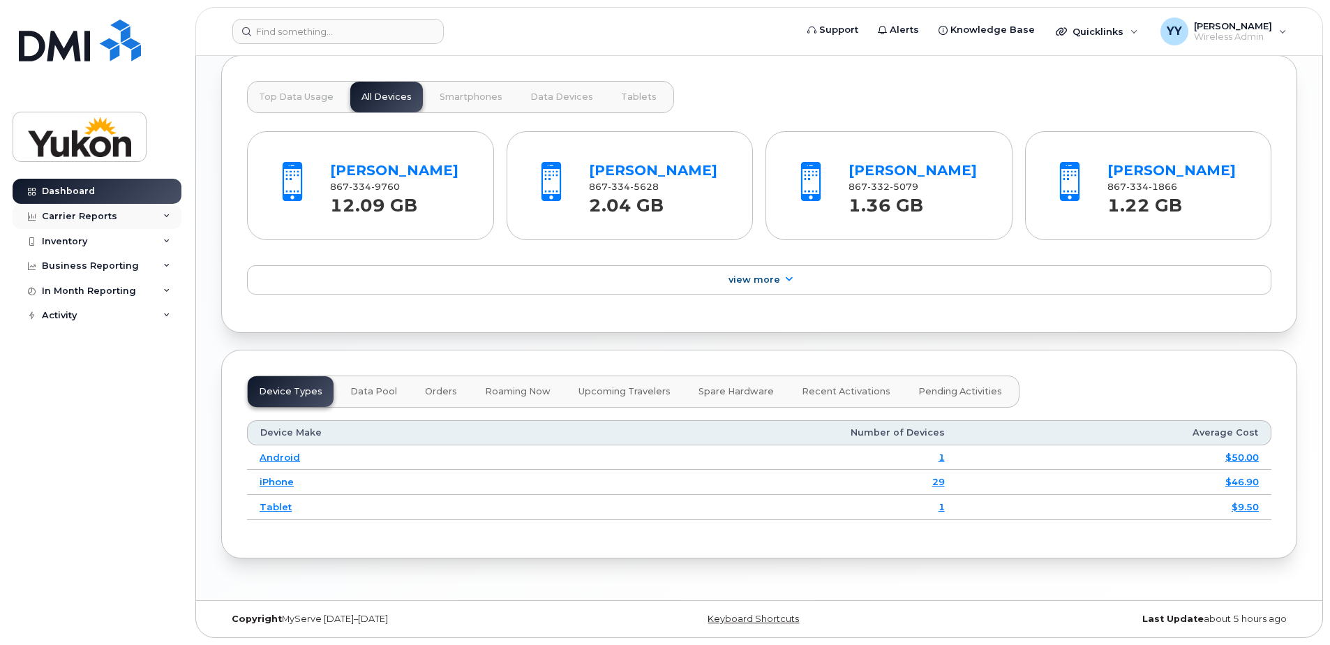
click at [133, 211] on div "Carrier Reports" at bounding box center [97, 216] width 169 height 25
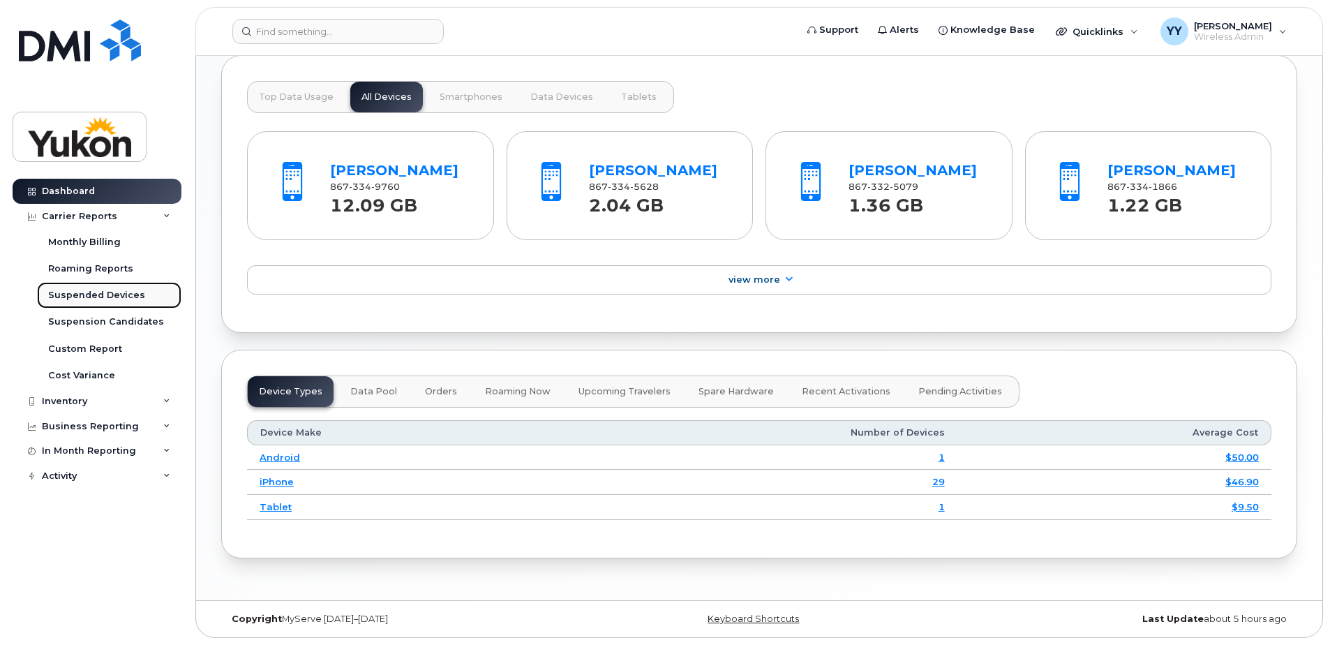
click at [145, 299] on link "Suspended Devices" at bounding box center [109, 295] width 144 height 27
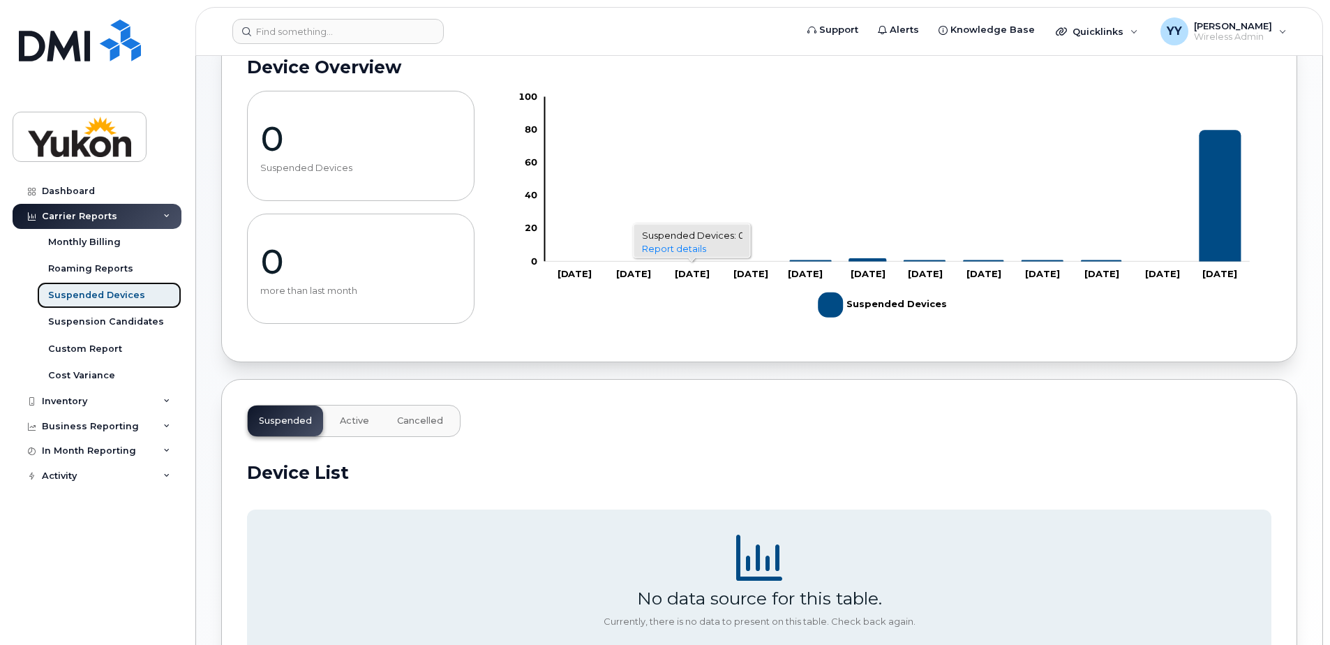
scroll to position [244, 0]
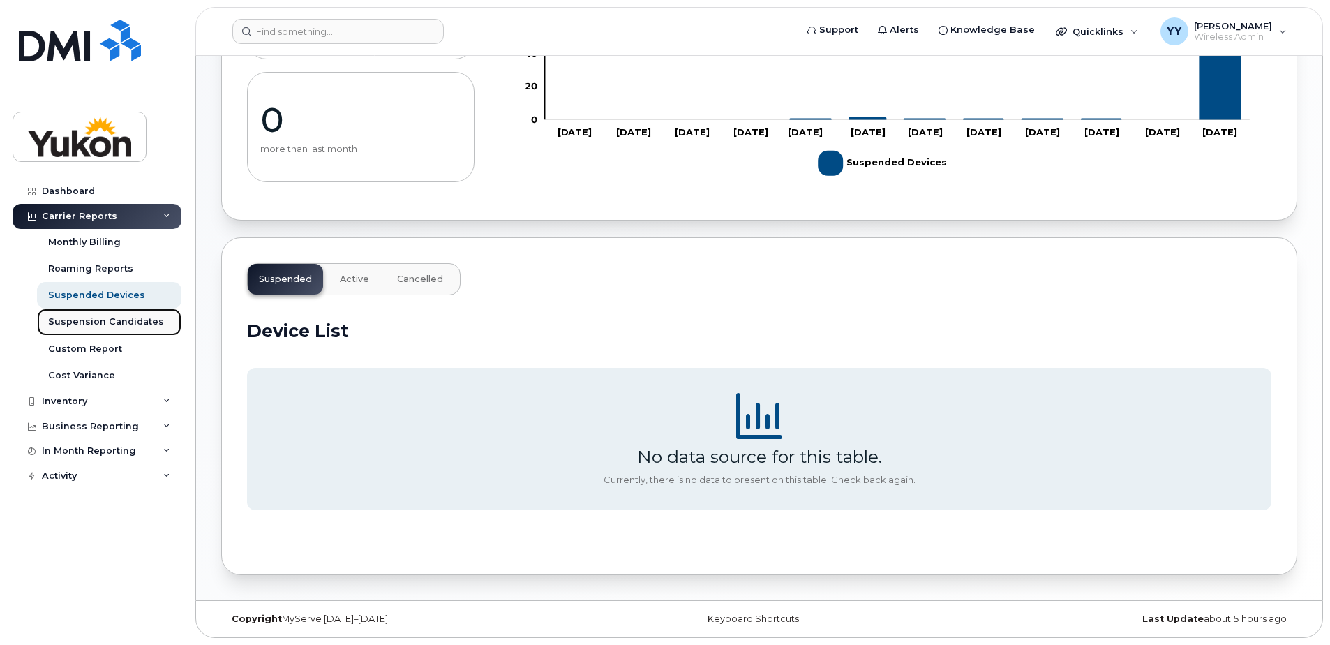
click at [119, 324] on div "Suspension Candidates" at bounding box center [106, 321] width 116 height 13
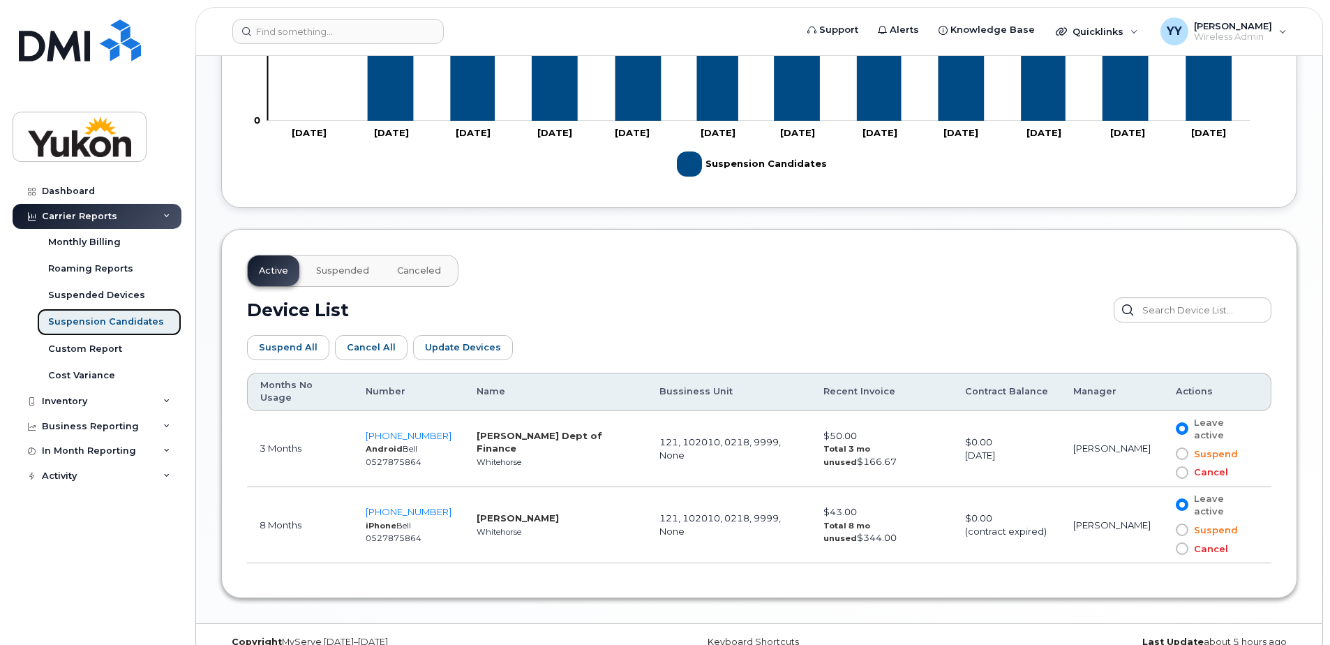
scroll to position [558, 0]
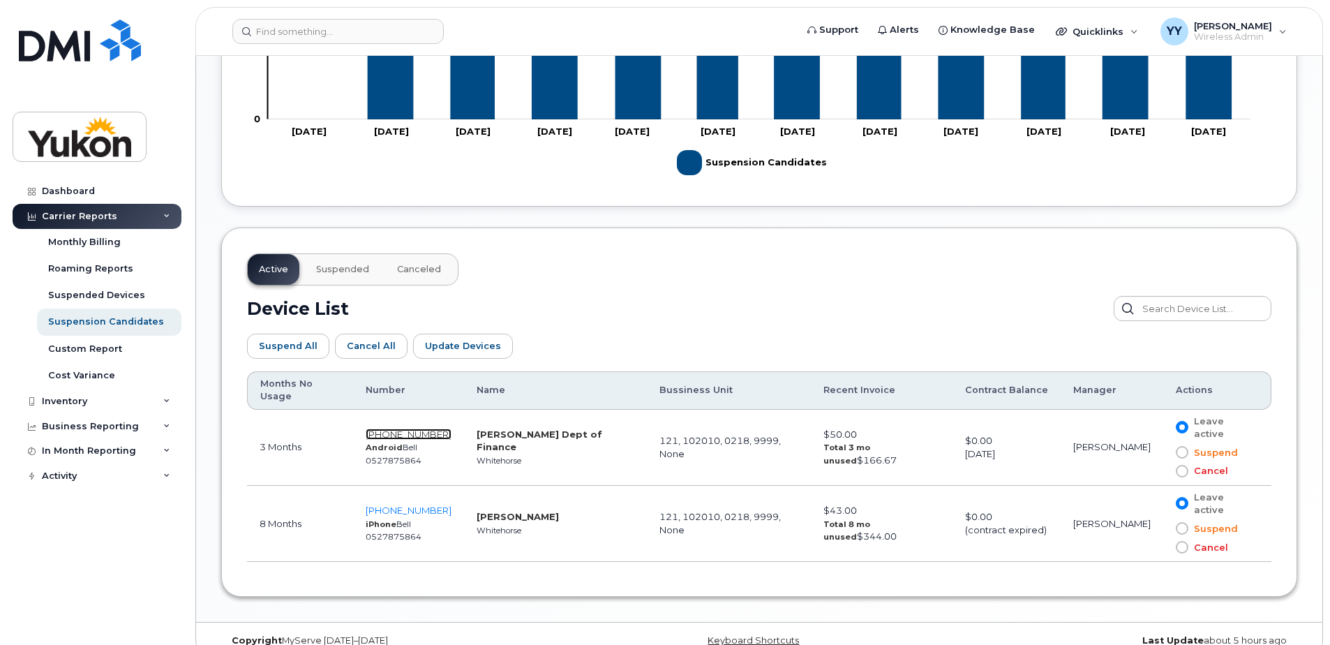
click at [412, 428] on span "[PHONE_NUMBER]" at bounding box center [409, 433] width 86 height 11
click at [271, 431] on td "3 Months" at bounding box center [300, 448] width 106 height 76
click at [158, 402] on div "Inventory" at bounding box center [97, 401] width 169 height 25
click at [165, 510] on div "Business Reporting" at bounding box center [97, 506] width 169 height 25
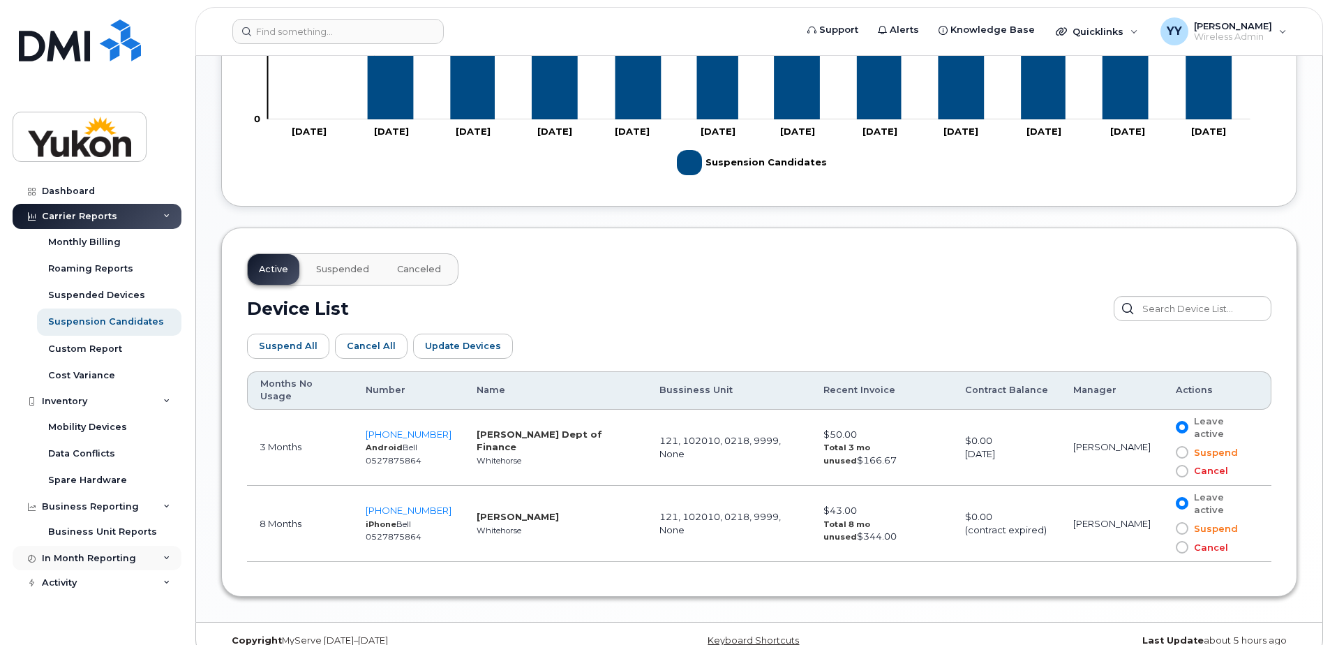
click at [164, 559] on icon at bounding box center [166, 558] width 7 height 7
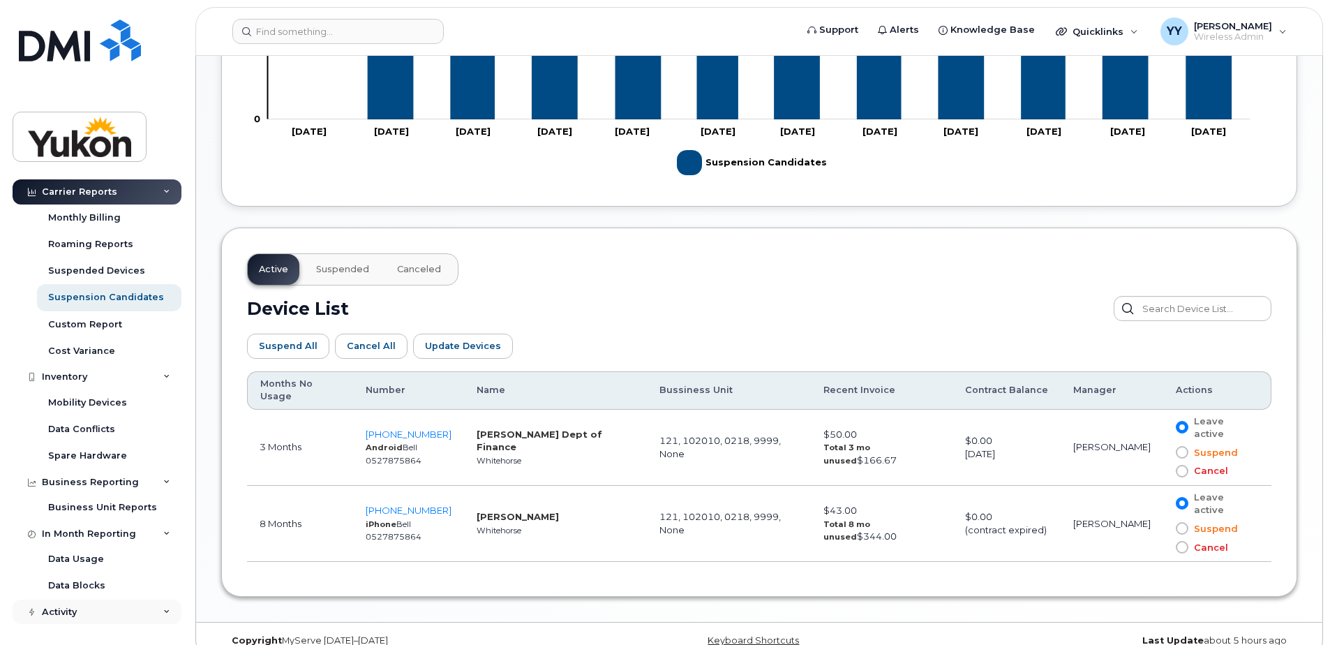
click at [167, 608] on div "Activity" at bounding box center [97, 611] width 169 height 25
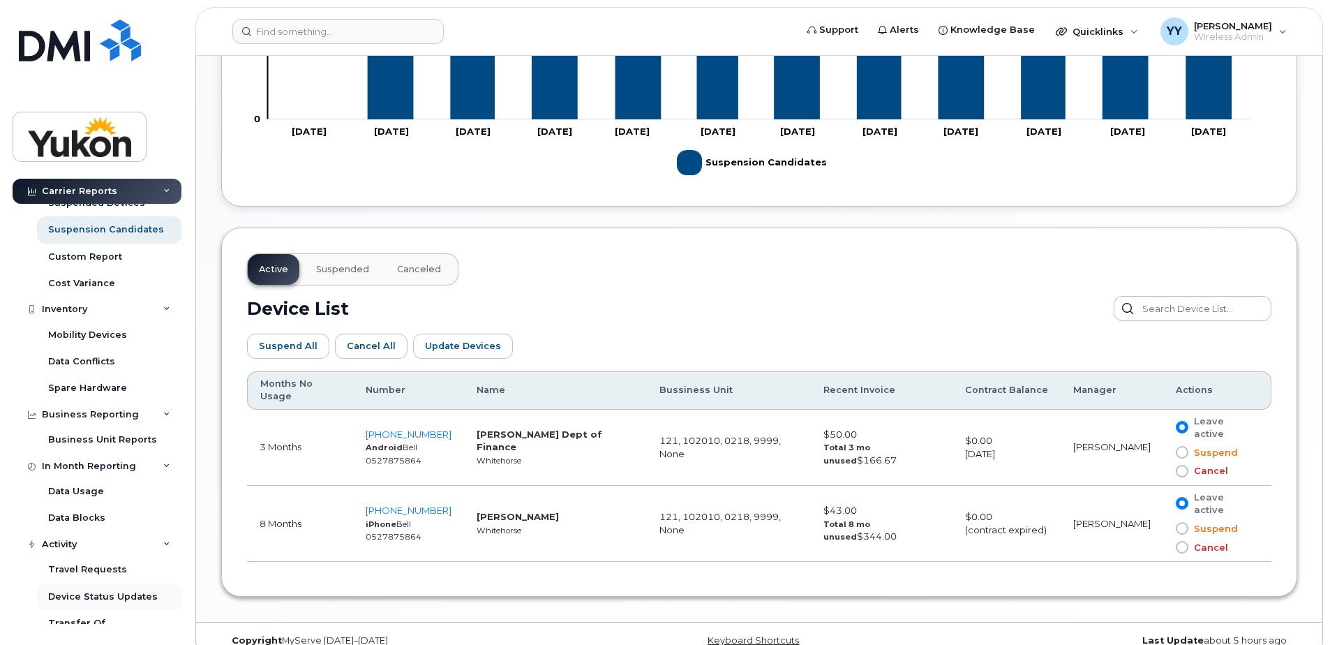
scroll to position [144, 0]
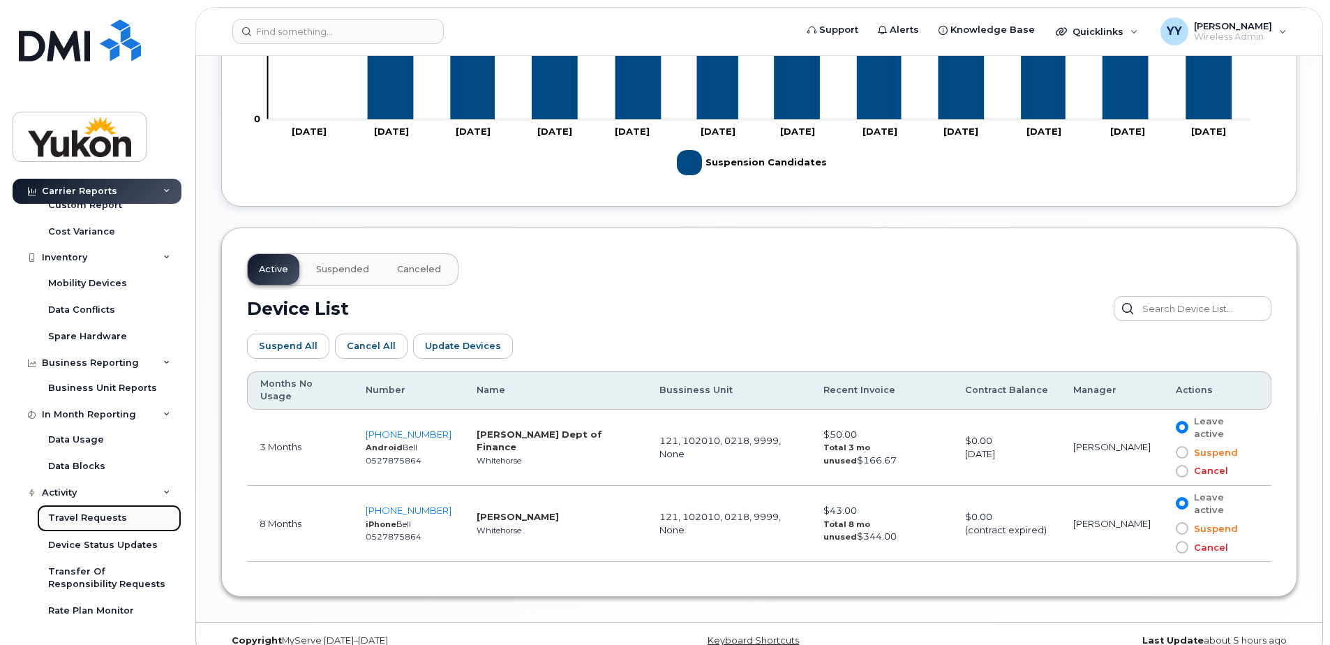
click at [103, 516] on div "Travel Requests" at bounding box center [87, 517] width 79 height 13
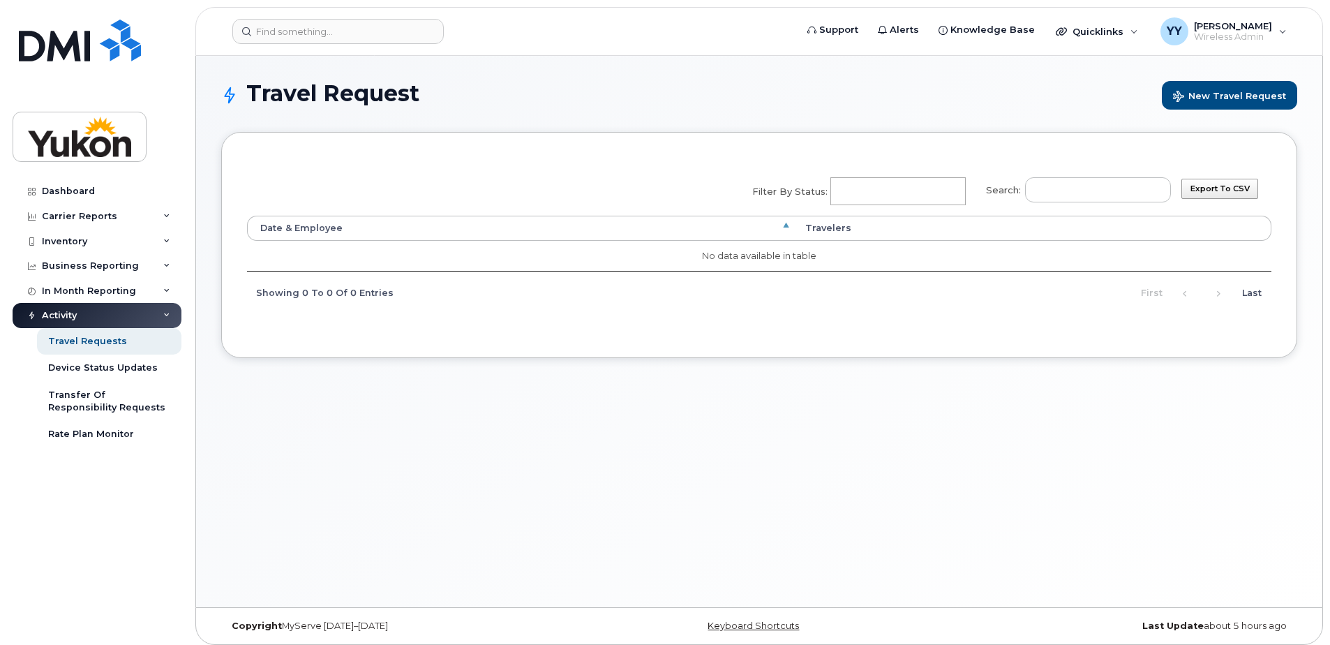
select select
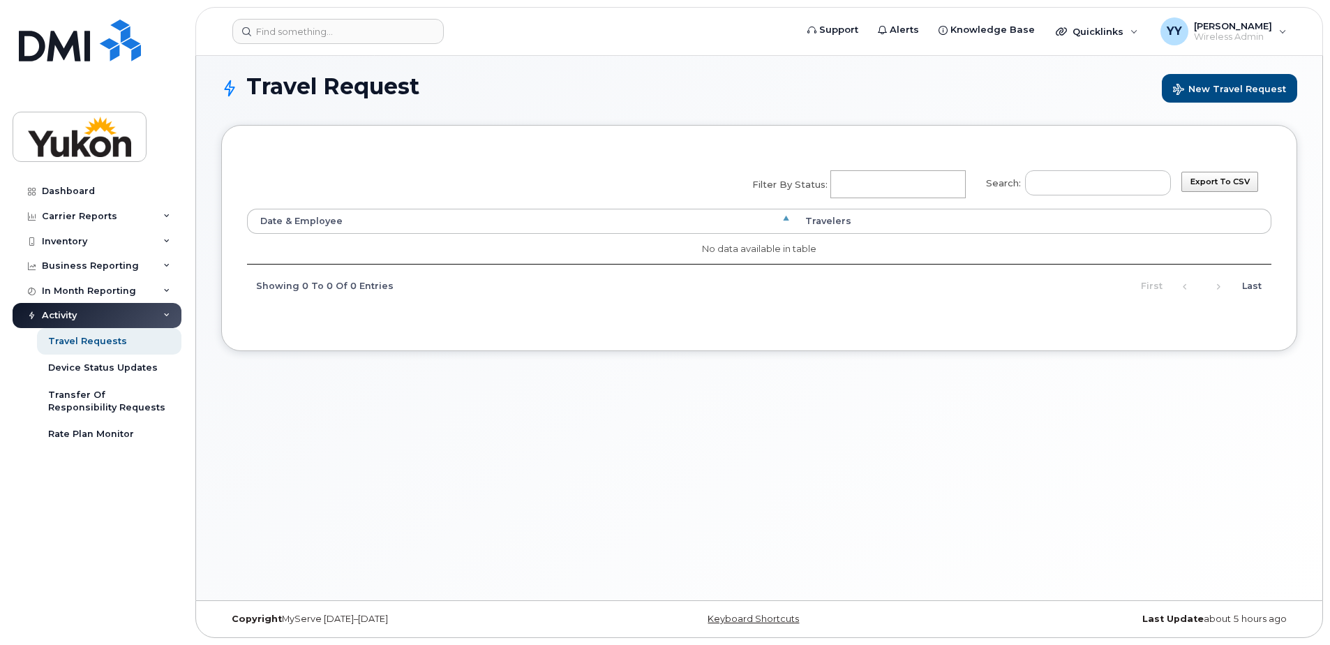
click at [764, 500] on div "Travel Request New Travel Request Export to CSV Search: Filter by Status: No ma…" at bounding box center [759, 324] width 1126 height 551
